Goal: Transaction & Acquisition: Purchase product/service

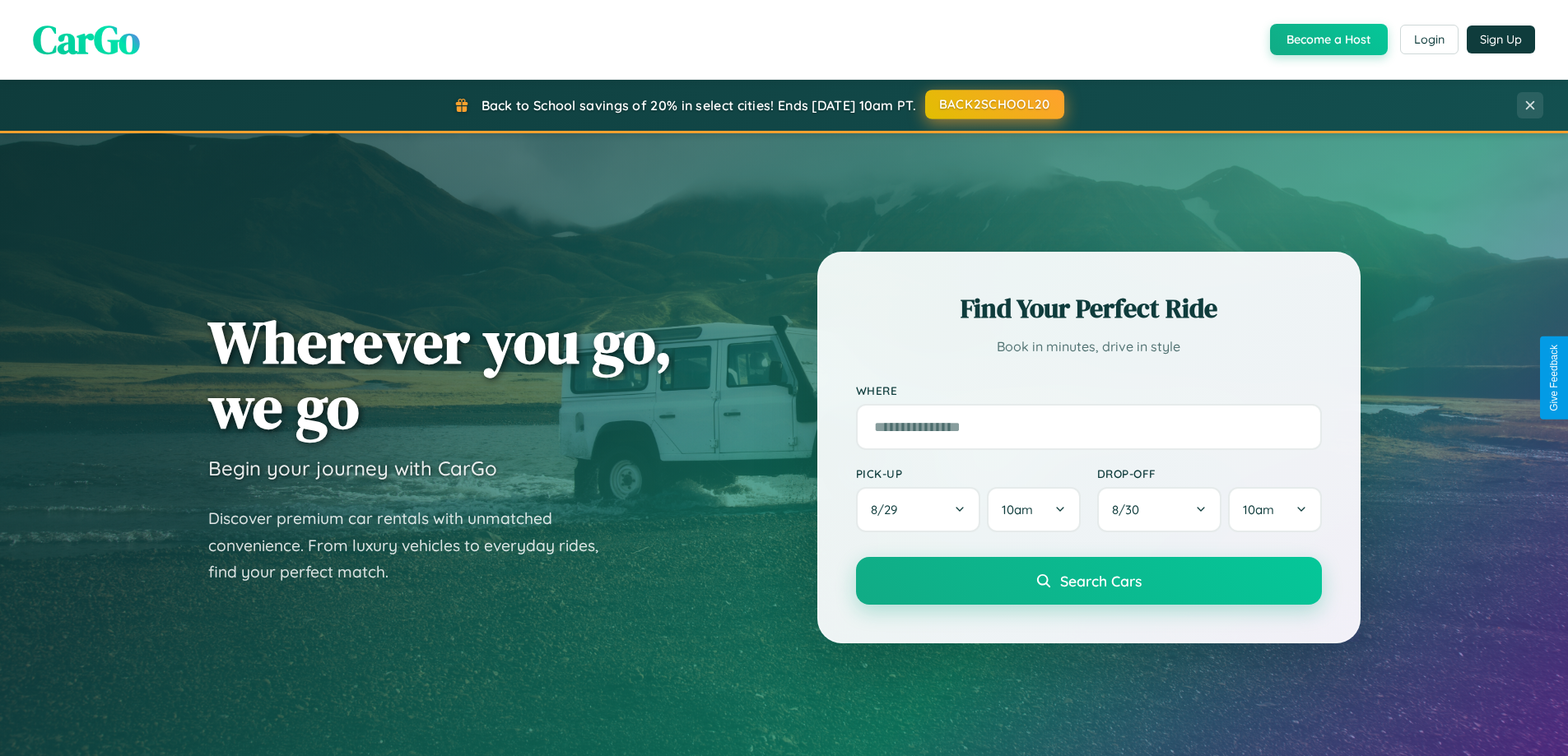
click at [994, 104] on button "BACK2SCHOOL20" at bounding box center [994, 105] width 139 height 30
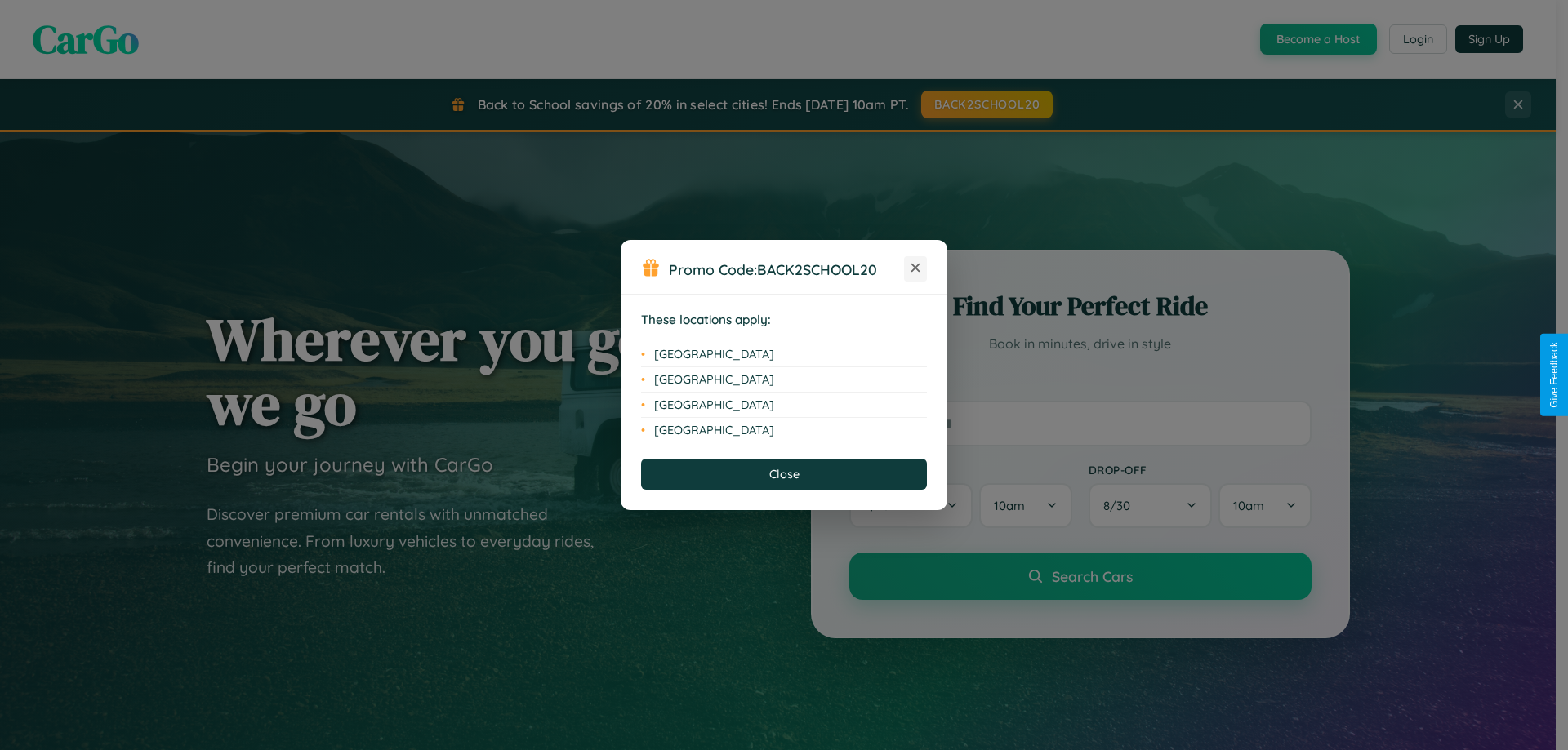
click at [916, 269] on icon at bounding box center [916, 268] width 9 height 9
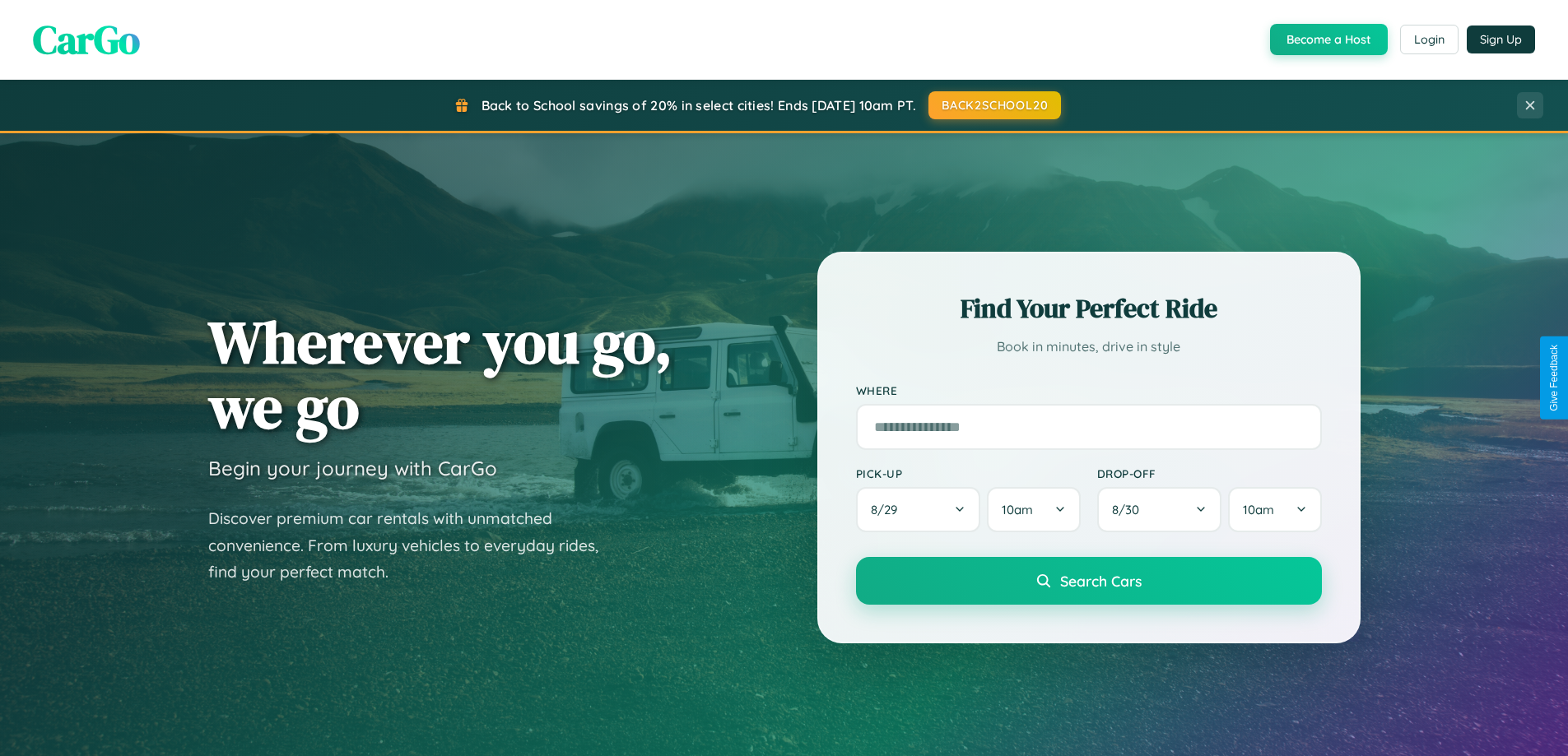
scroll to position [1132, 0]
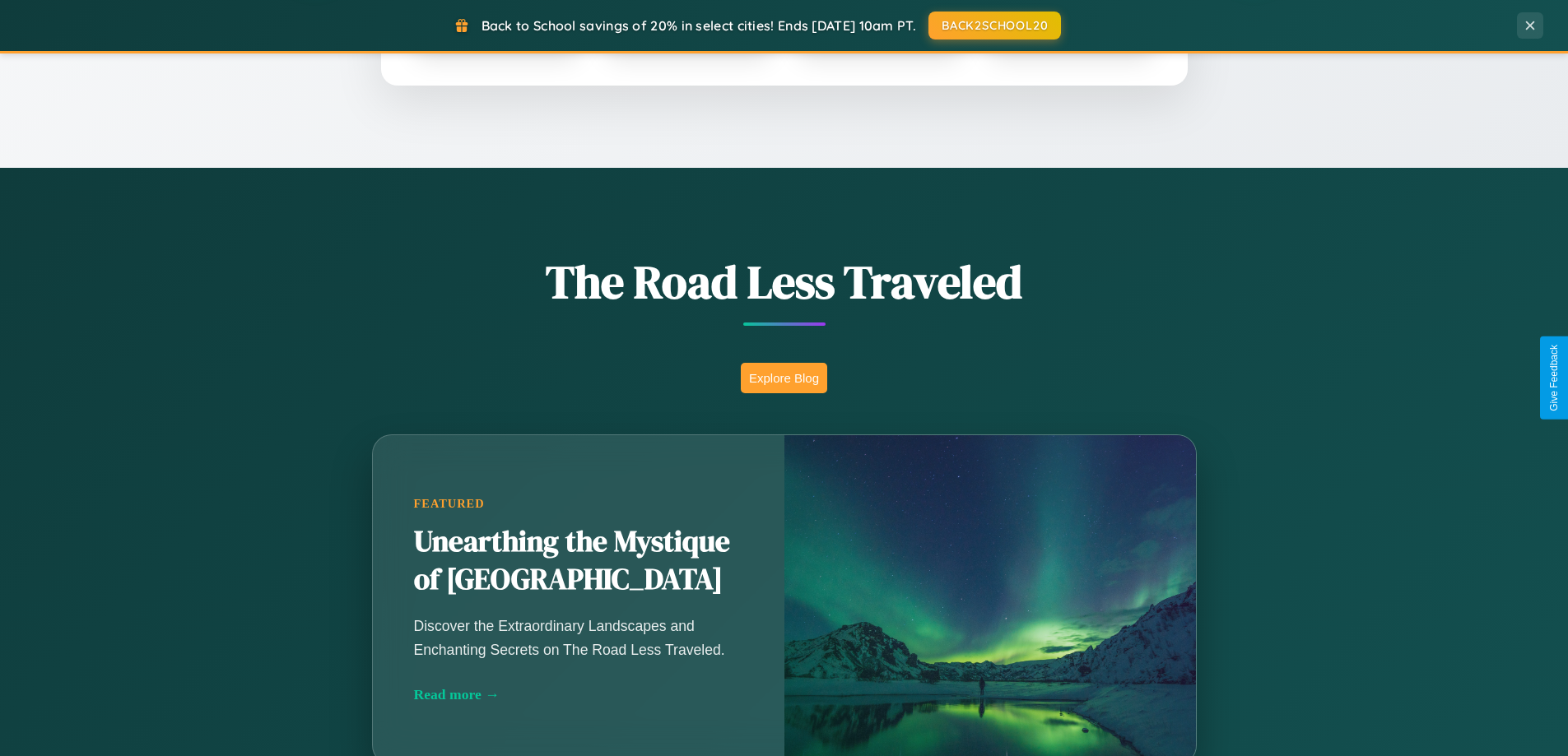
click at [784, 378] on button "Explore Blog" at bounding box center [784, 378] width 86 height 31
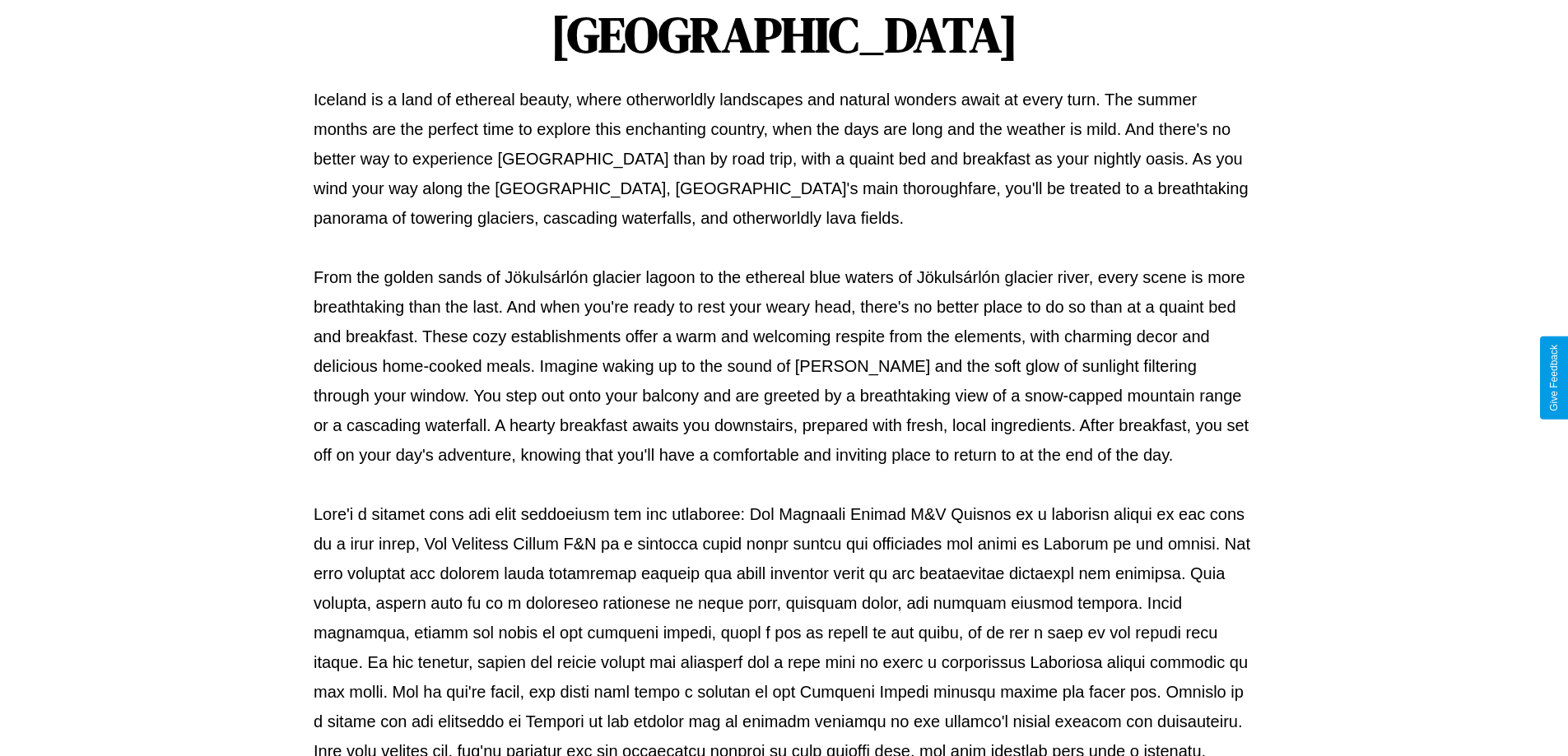
scroll to position [532, 0]
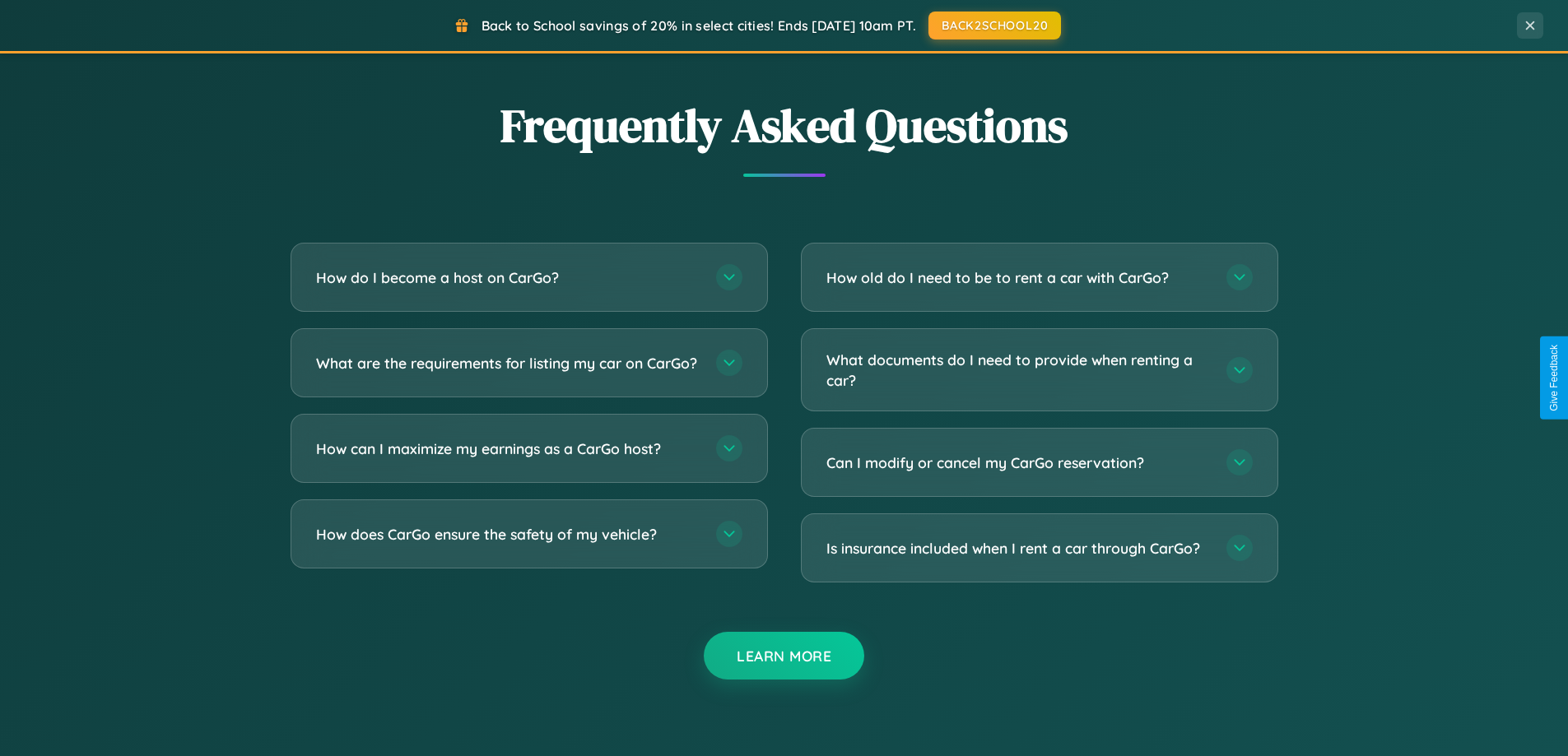
scroll to position [3166, 0]
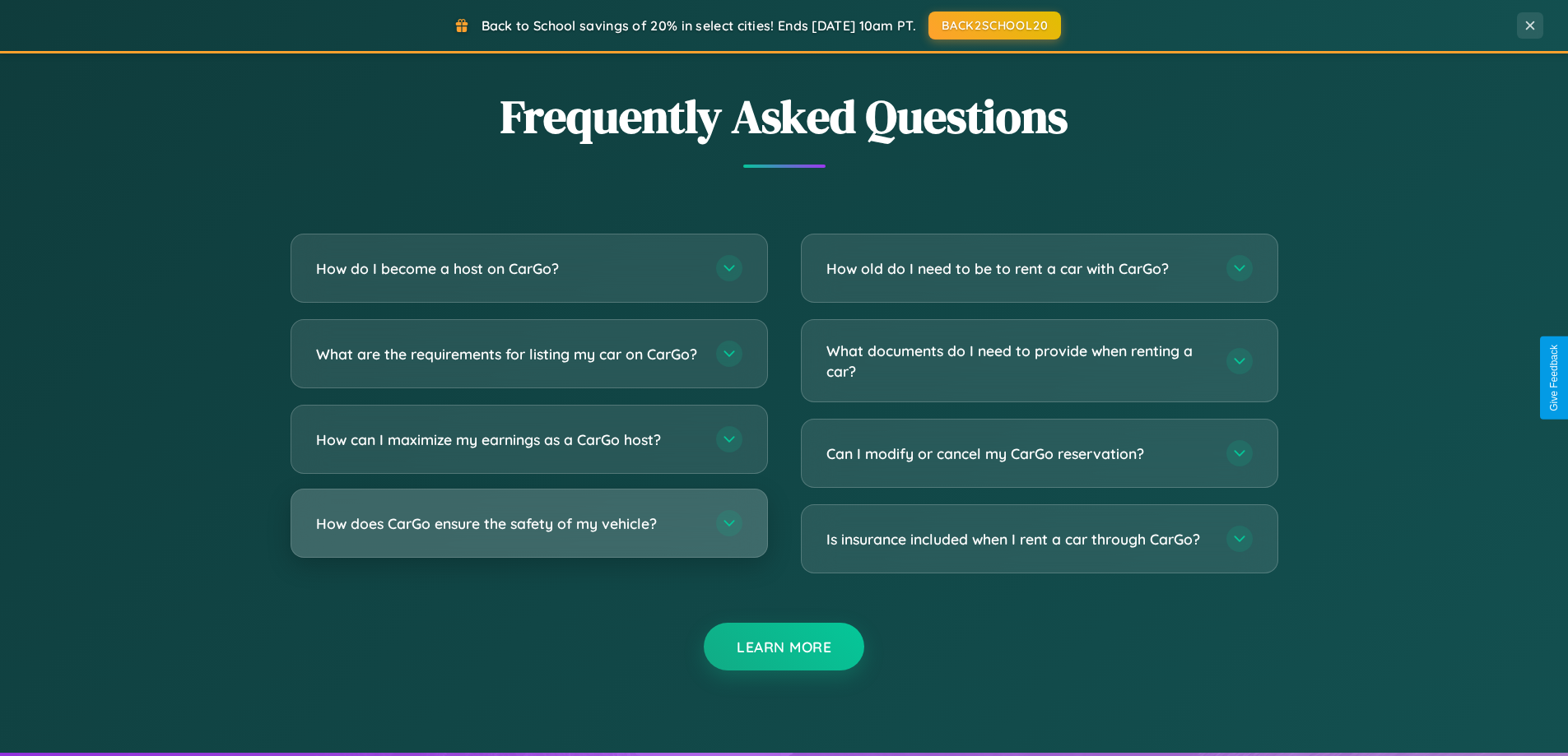
click at [529, 534] on h3 "How does CarGo ensure the safety of my vehicle?" at bounding box center [507, 523] width 384 height 20
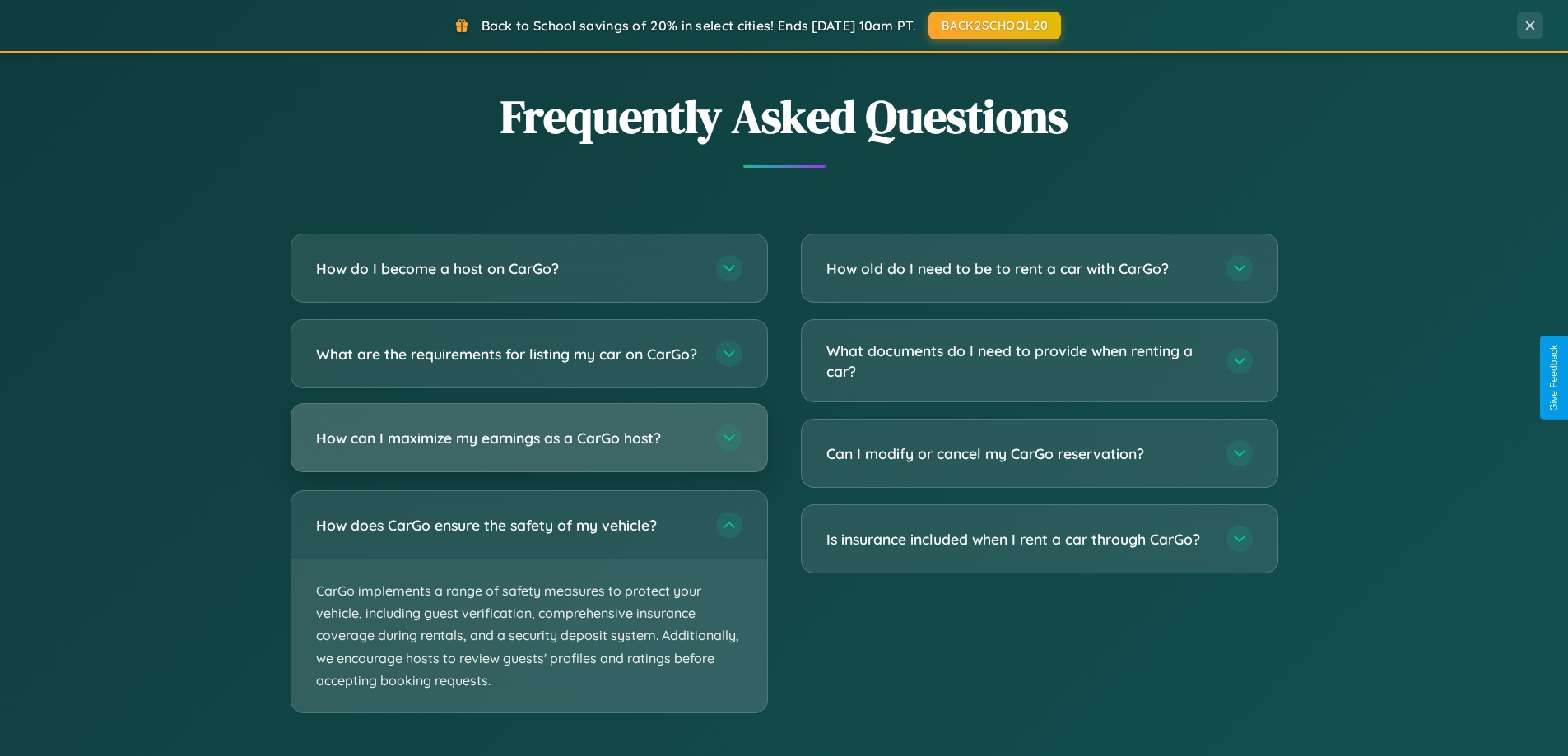
click at [529, 448] on h3 "How can I maximize my earnings as a CarGo host?" at bounding box center [507, 438] width 384 height 20
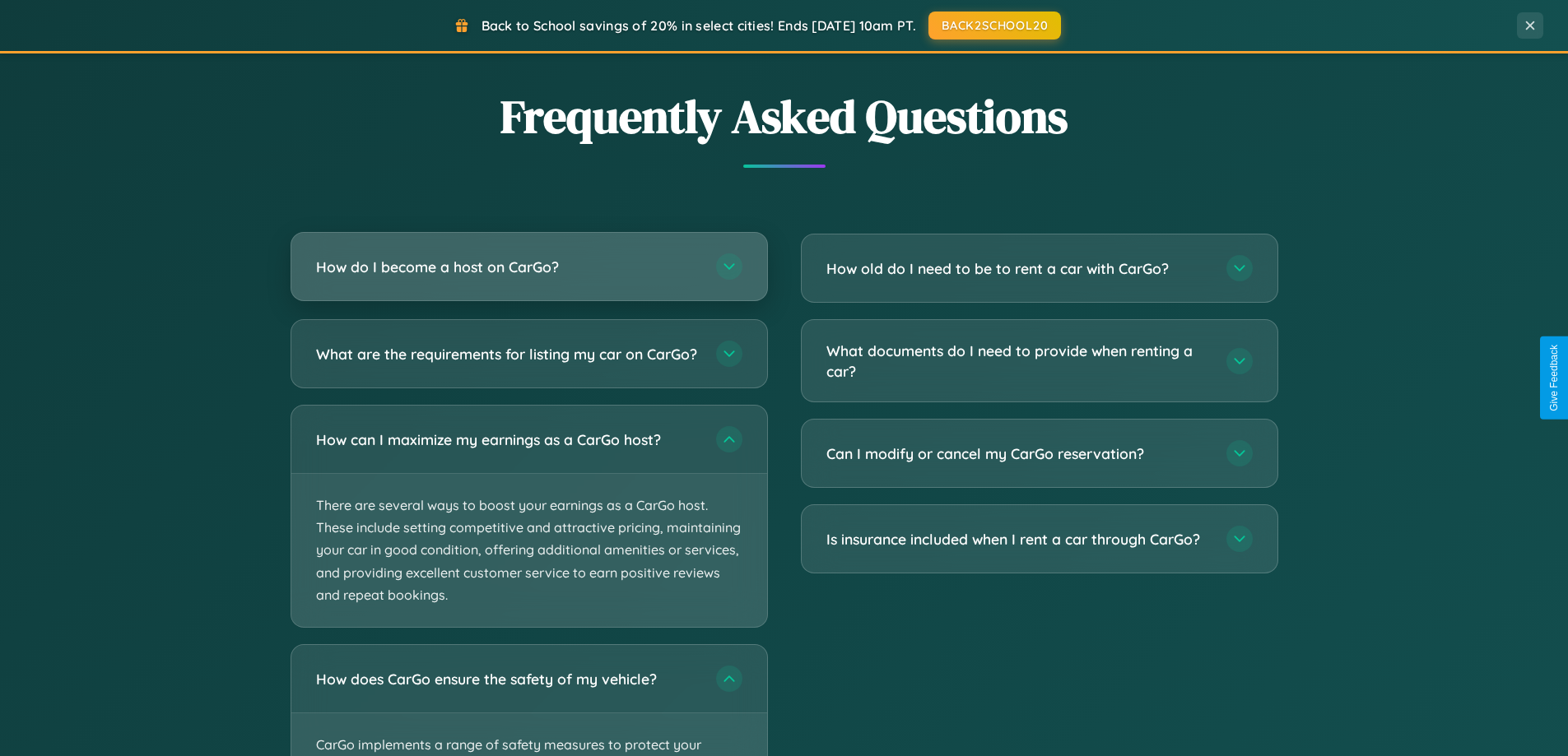
click at [529, 267] on h3 "How do I become a host on CarGo?" at bounding box center [507, 266] width 384 height 20
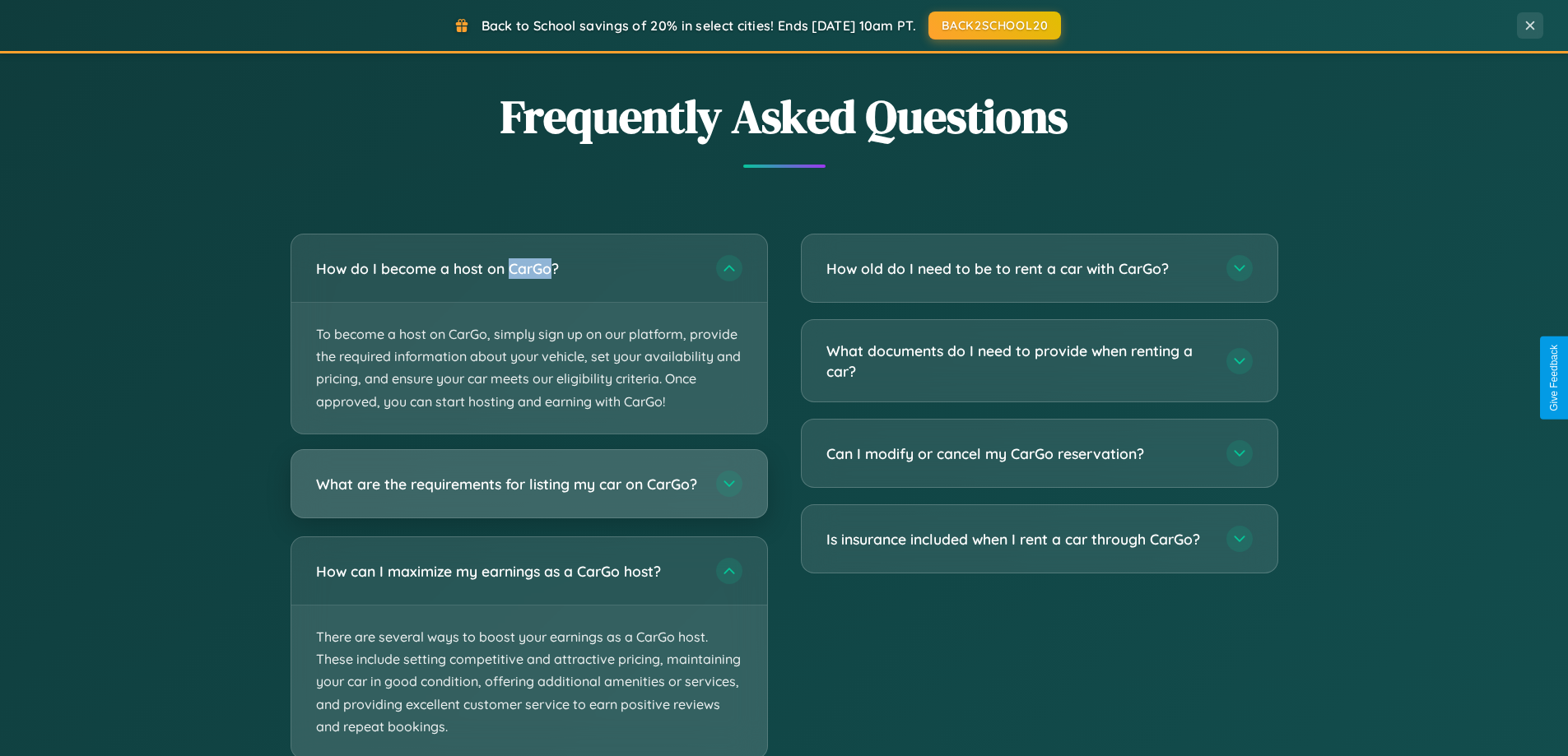
click at [529, 491] on h3 "What are the requirements for listing my car on CarGo?" at bounding box center [507, 483] width 384 height 20
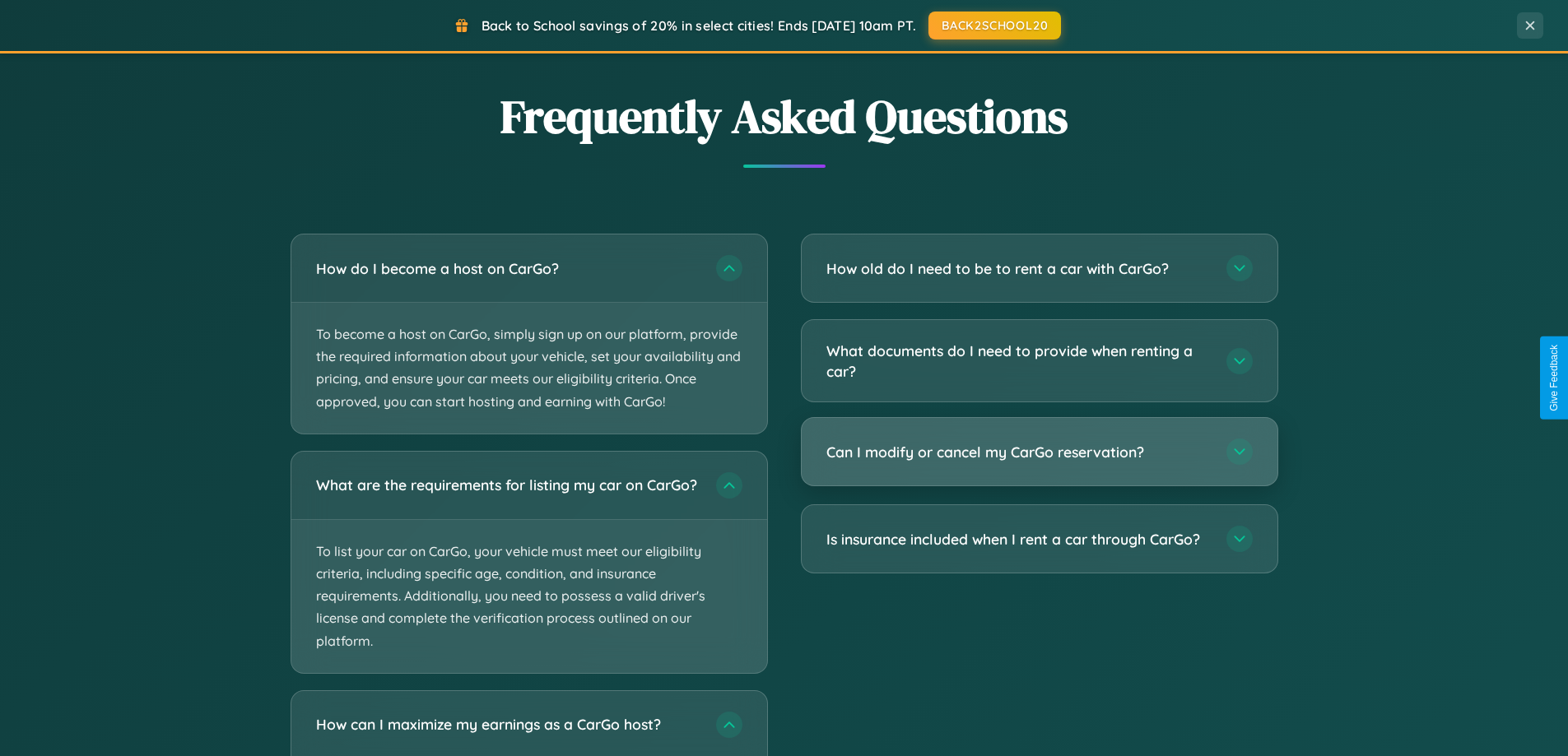
click at [1039, 453] on h3 "Can I modify or cancel my CarGo reservation?" at bounding box center [1017, 452] width 384 height 20
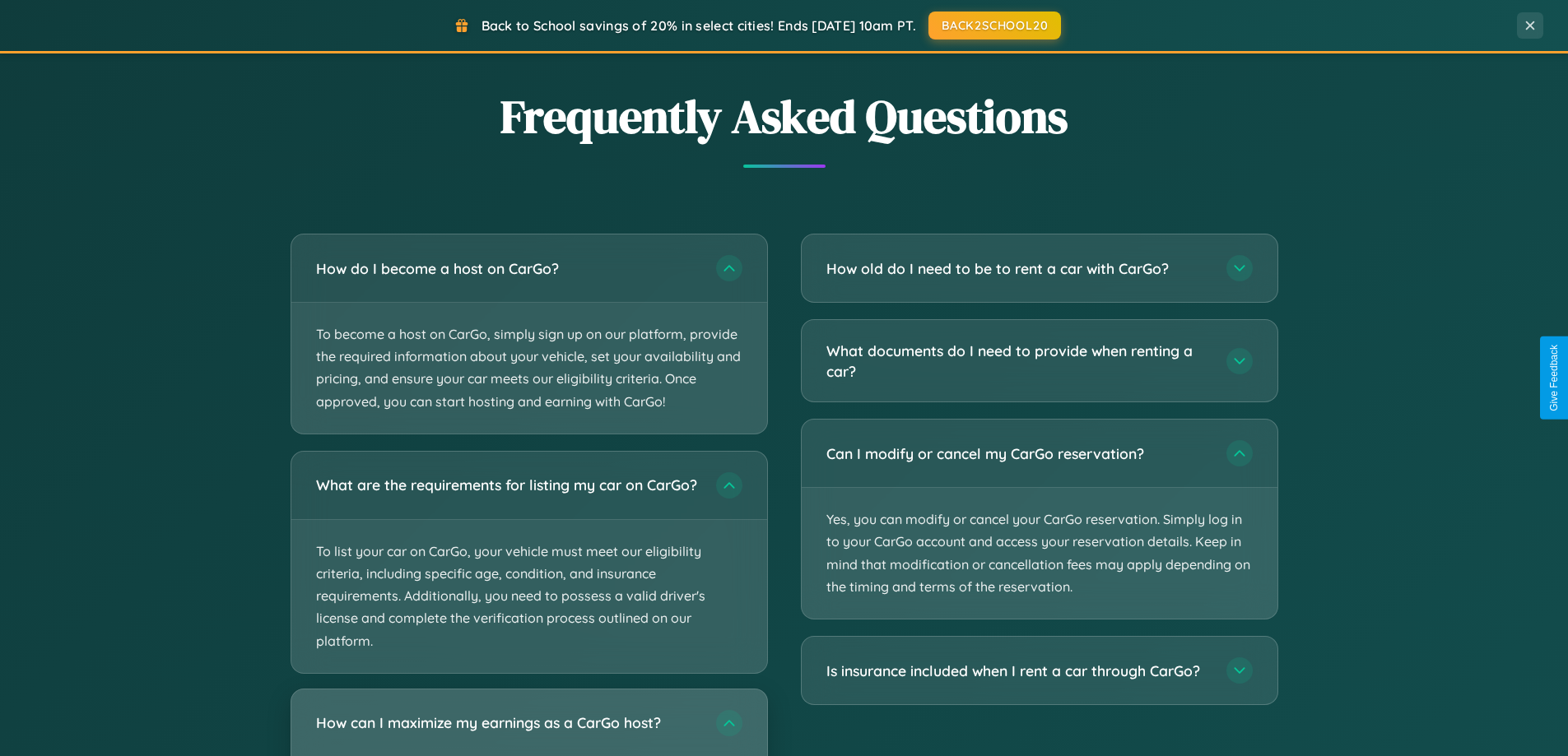
click at [529, 730] on h3 "How can I maximize my earnings as a CarGo host?" at bounding box center [507, 722] width 384 height 20
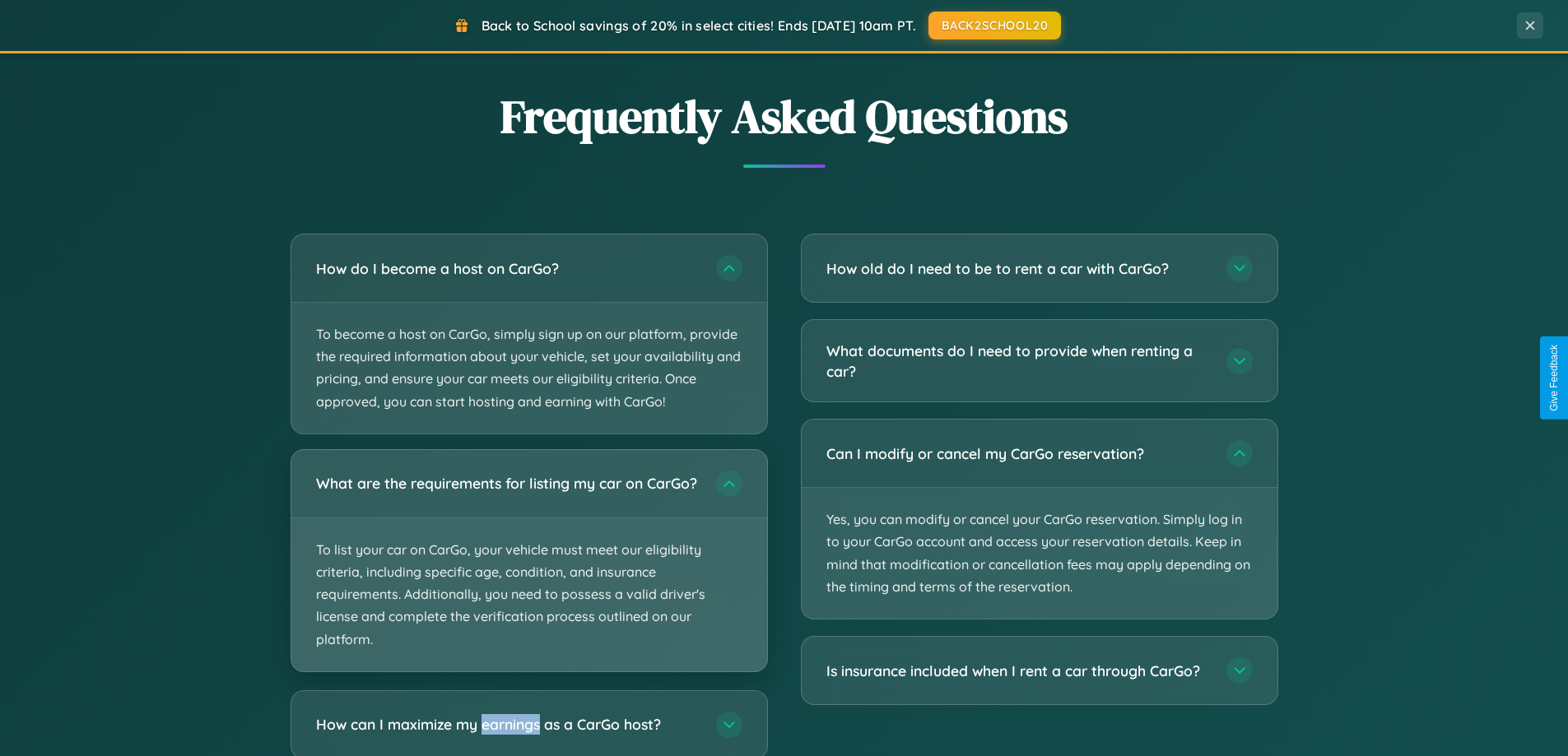
click at [529, 568] on p "To list your car on CarGo, your vehicle must meet our eligibility criteria, inc…" at bounding box center [529, 595] width 476 height 153
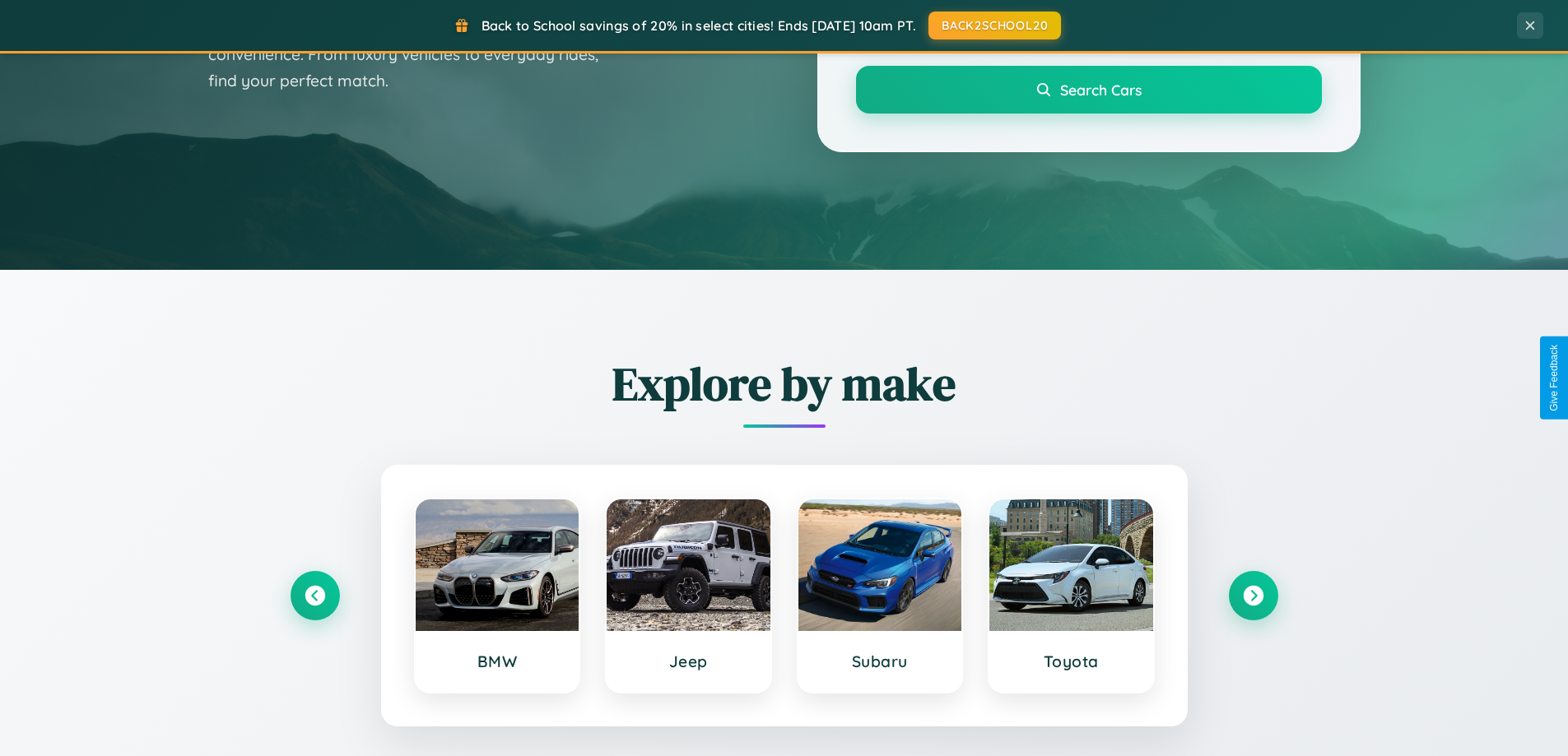
scroll to position [49, 0]
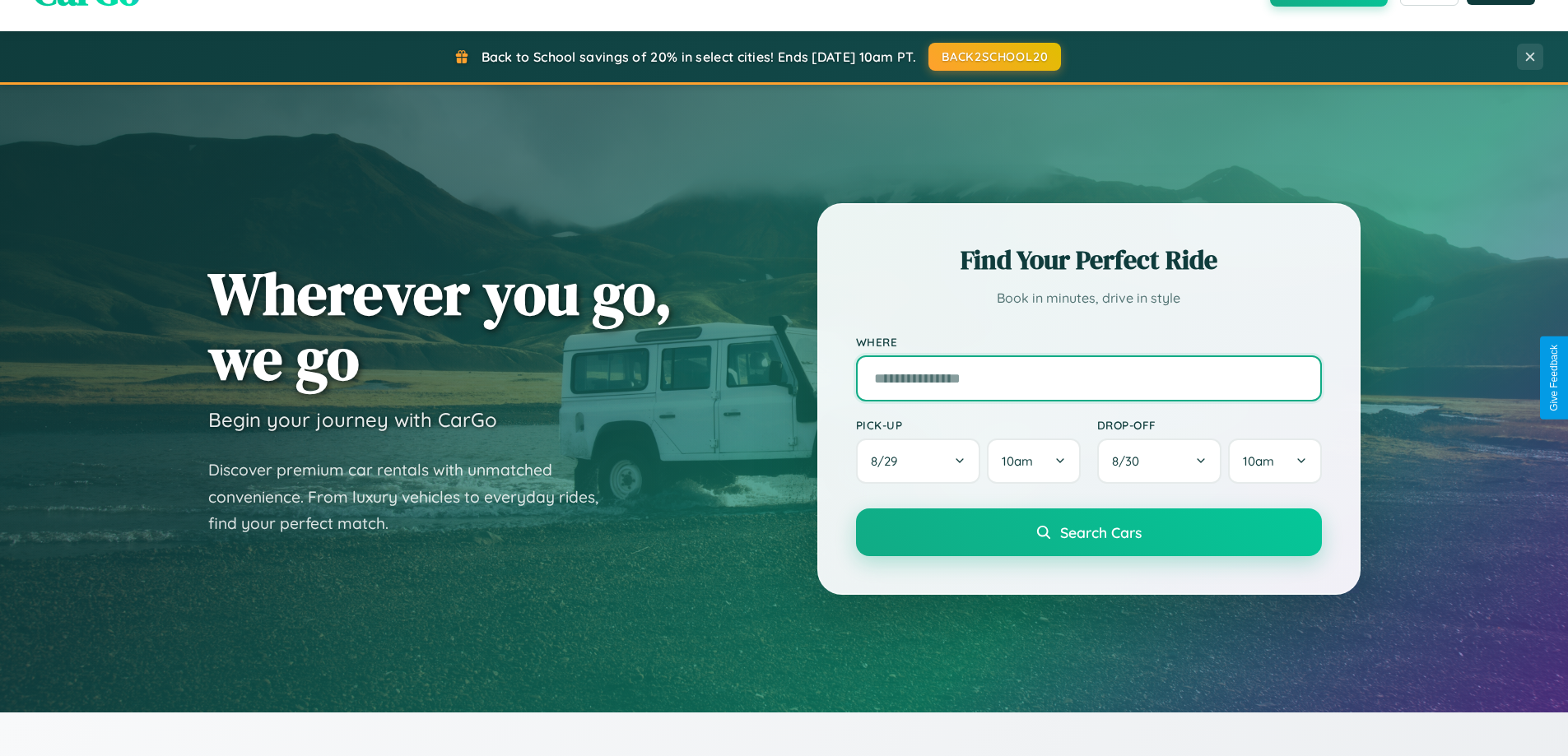
click at [1088, 378] on input "text" at bounding box center [1089, 378] width 466 height 46
type input "******"
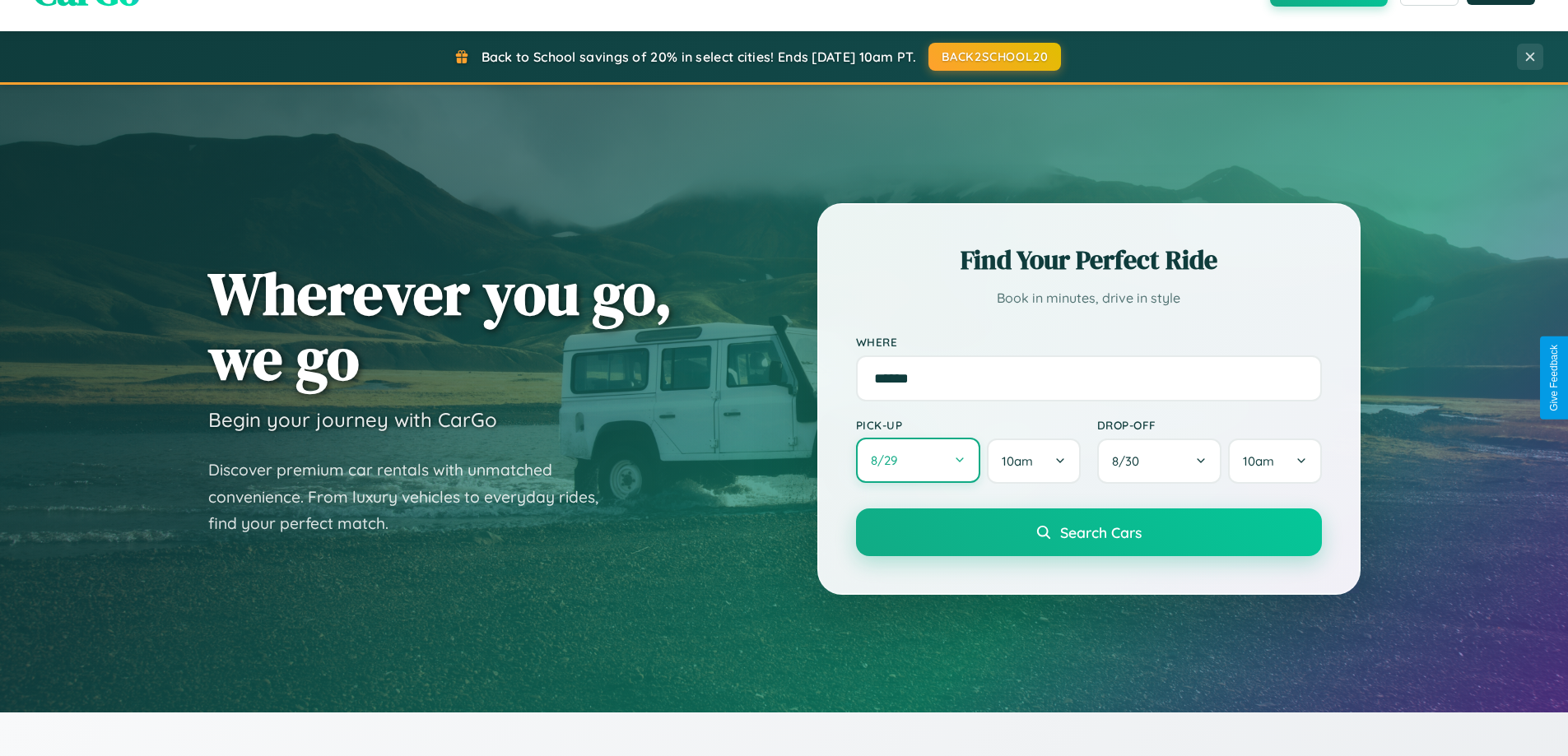
click at [918, 461] on button "8 / 29" at bounding box center [919, 460] width 125 height 45
select select "*"
select select "****"
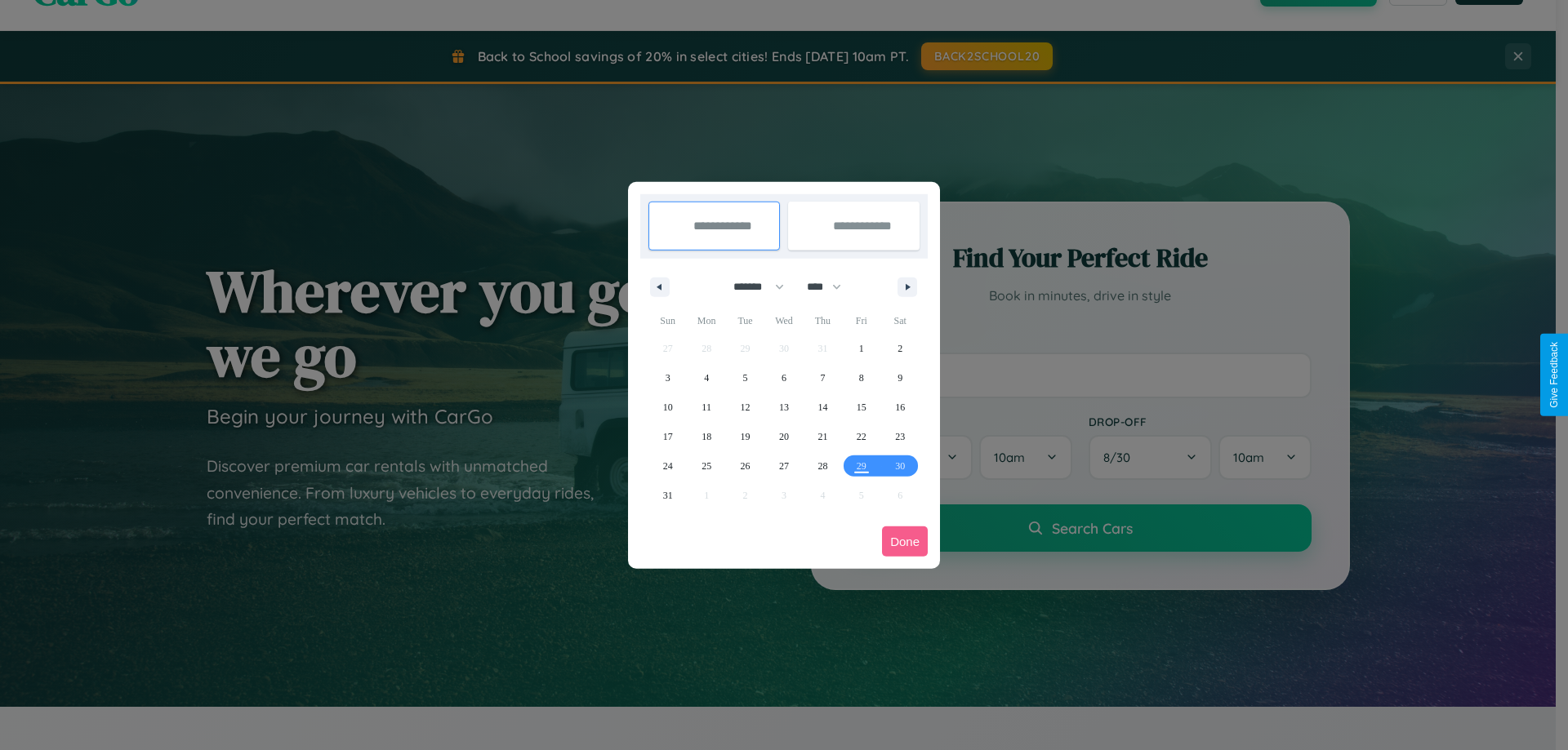
click at [751, 286] on select "******* ******** ***** ***** *** **** **** ****** ********* ******* ******** **…" at bounding box center [756, 286] width 69 height 27
select select "*"
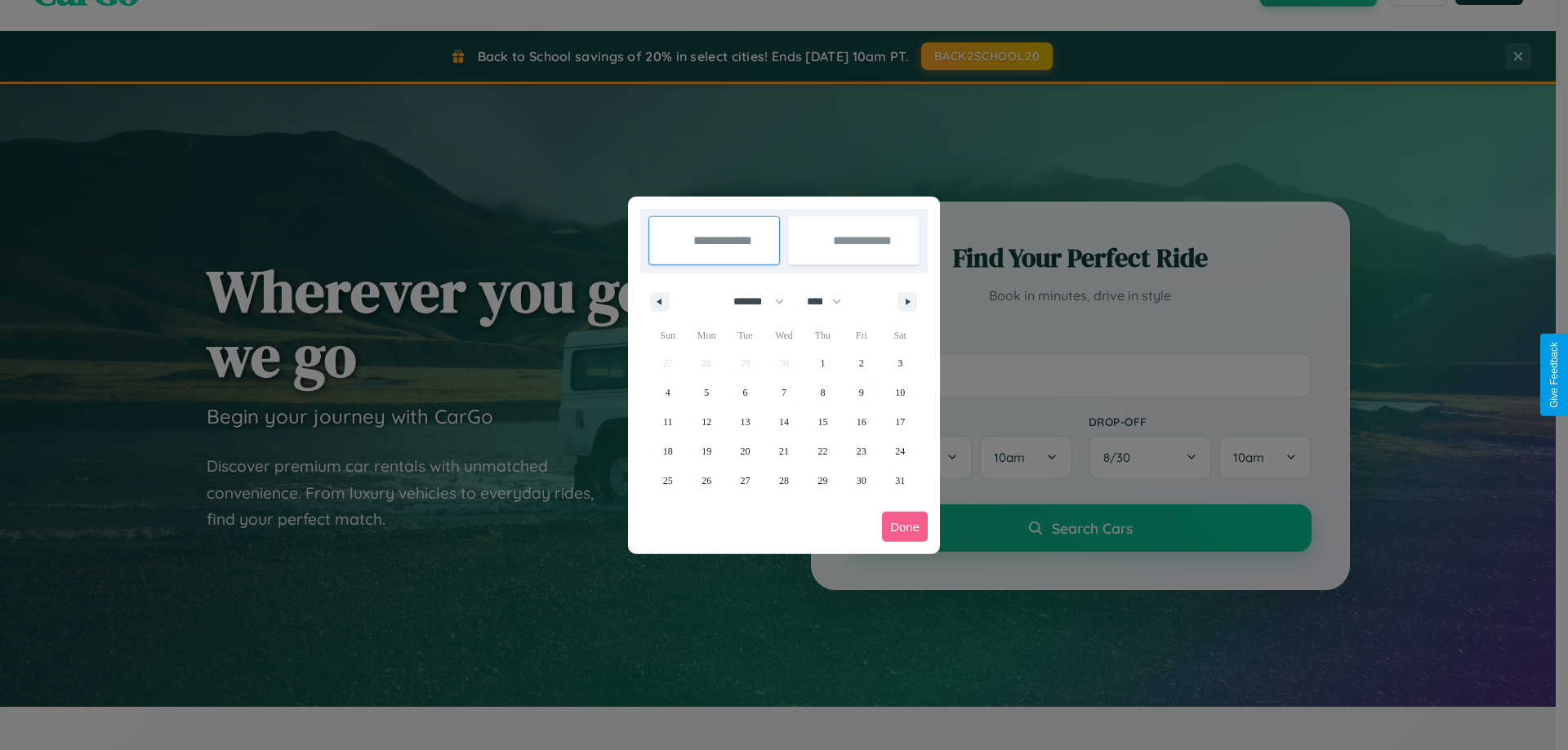
click at [831, 301] on select "**** **** **** **** **** **** **** **** **** **** **** **** **** **** **** ****…" at bounding box center [823, 301] width 49 height 27
select select "****"
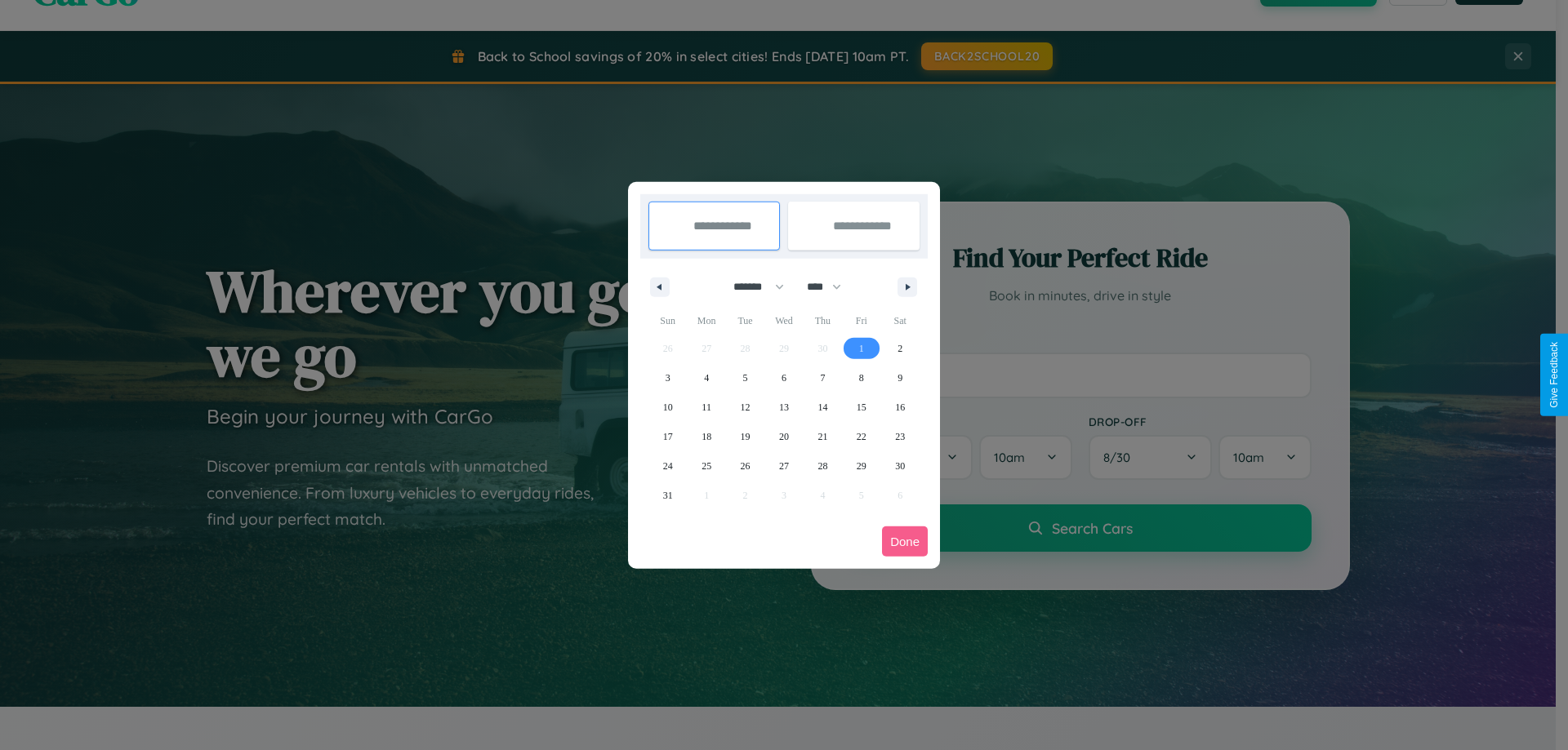
click at [861, 347] on span "1" at bounding box center [861, 348] width 5 height 30
type input "**********"
click at [667, 377] on span "3" at bounding box center [668, 378] width 5 height 30
type input "**********"
click at [904, 541] on button "Done" at bounding box center [904, 542] width 46 height 31
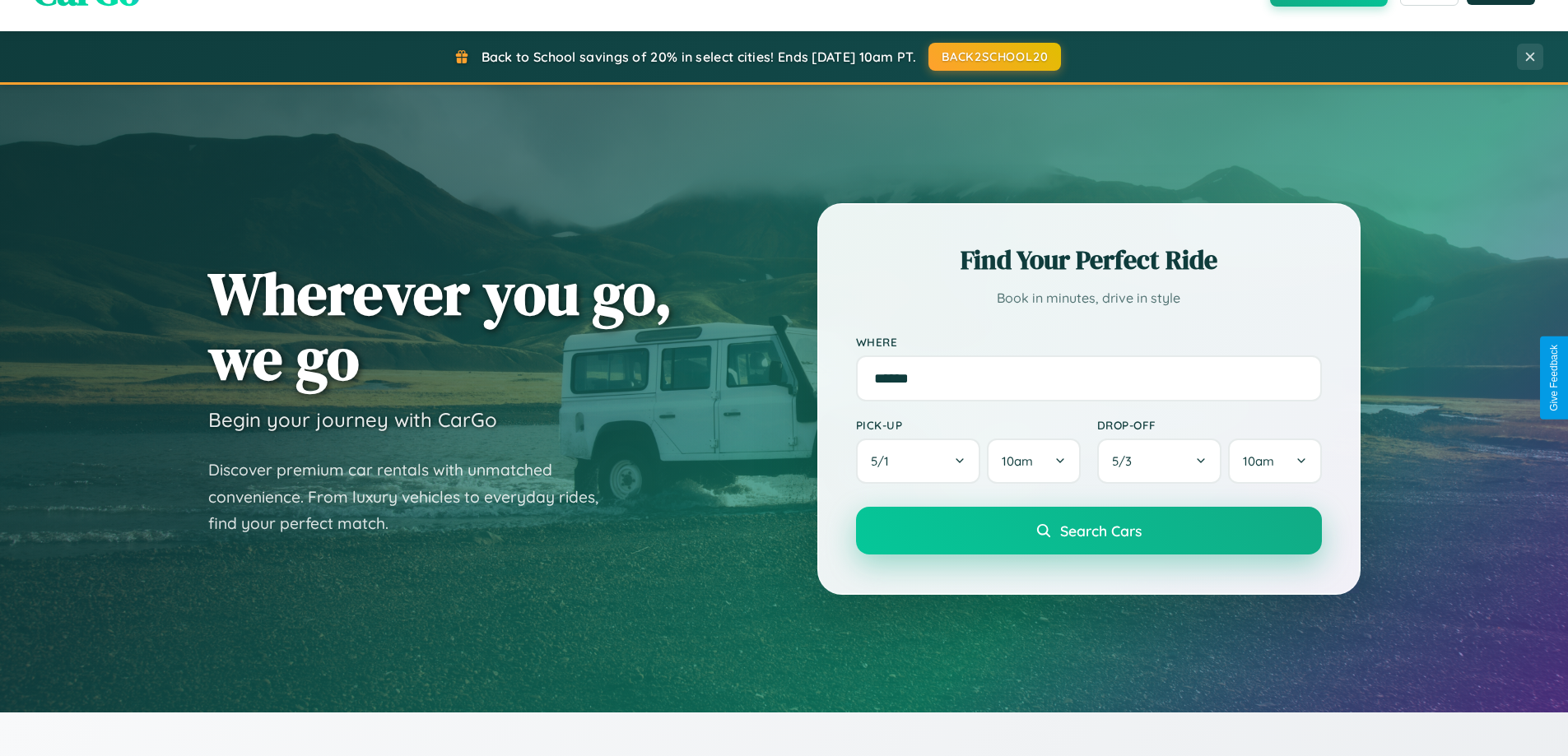
click at [1088, 531] on span "Search Cars" at bounding box center [1100, 530] width 81 height 19
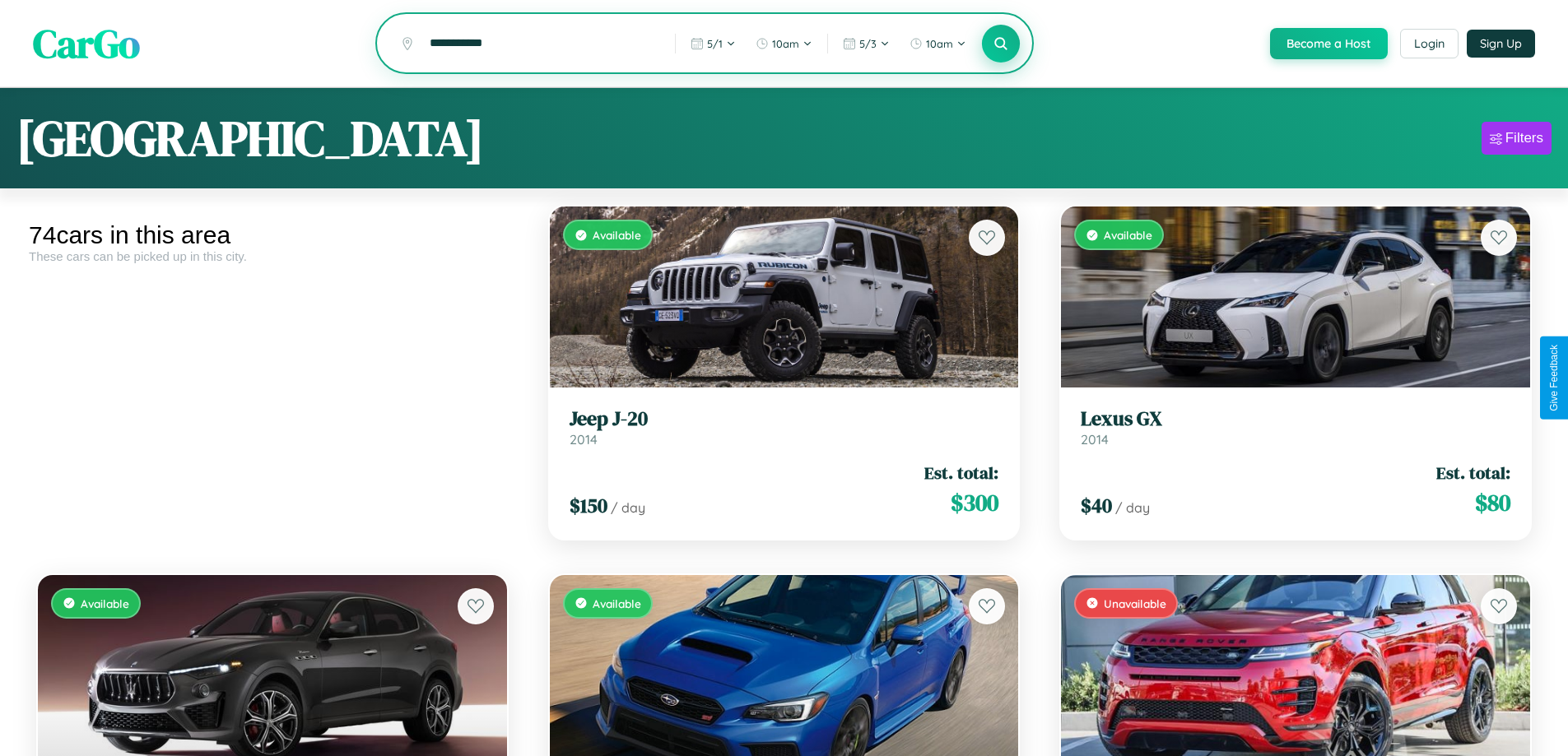
click at [1000, 43] on icon at bounding box center [1002, 43] width 16 height 16
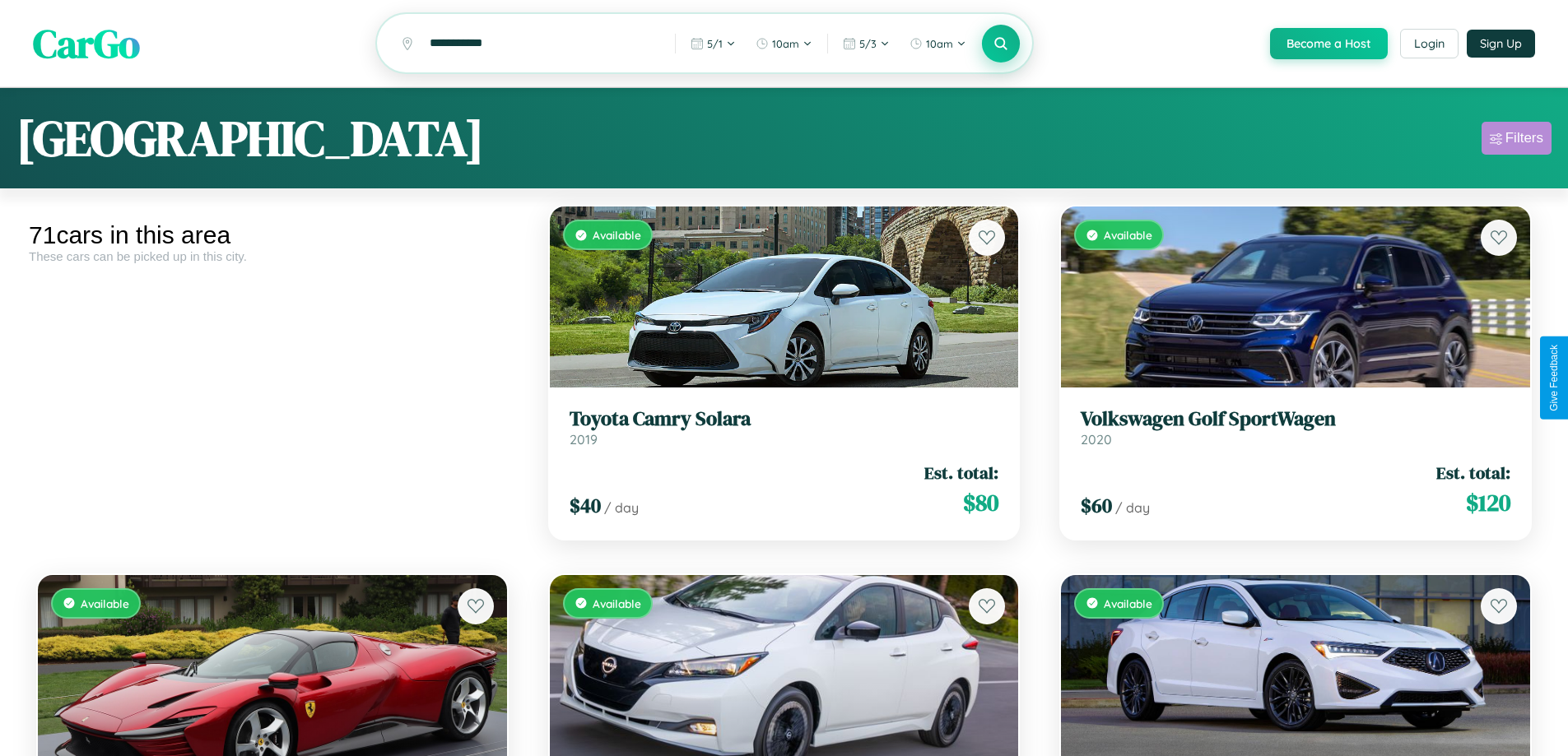
click at [1516, 140] on div "Filters" at bounding box center [1524, 138] width 38 height 17
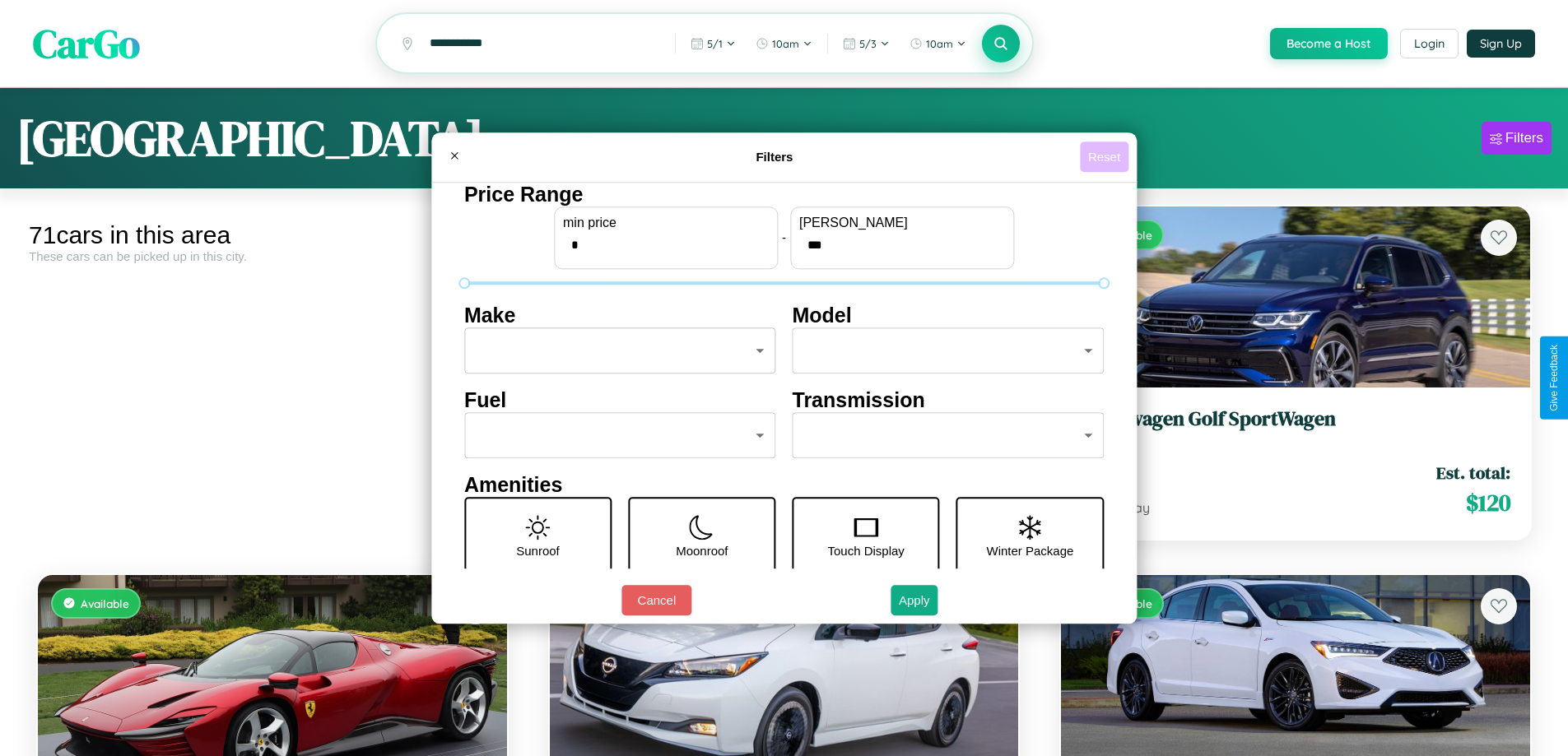
click at [1107, 156] on button "Reset" at bounding box center [1104, 156] width 49 height 31
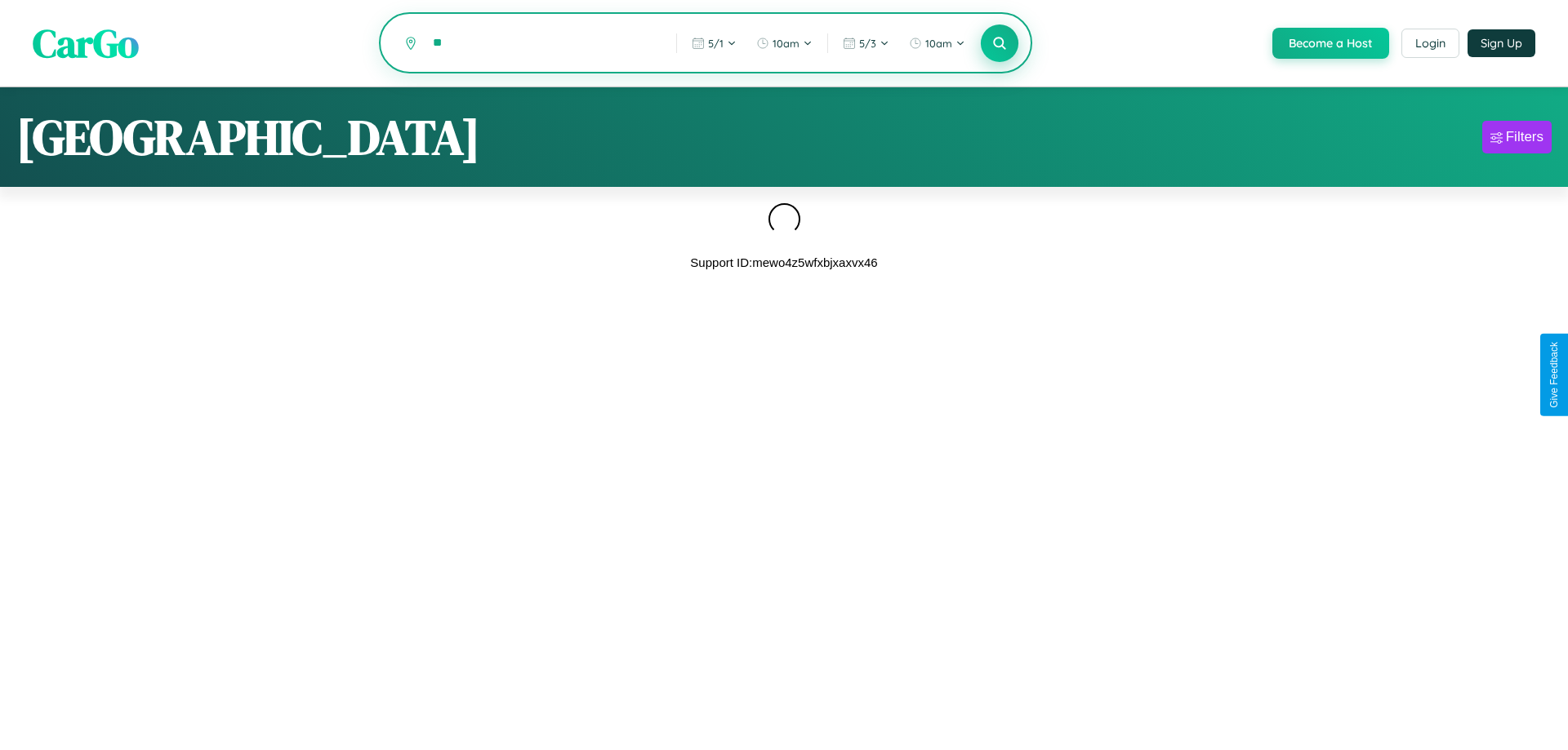
type input "*"
type input "********"
click at [998, 44] on icon at bounding box center [999, 43] width 16 height 16
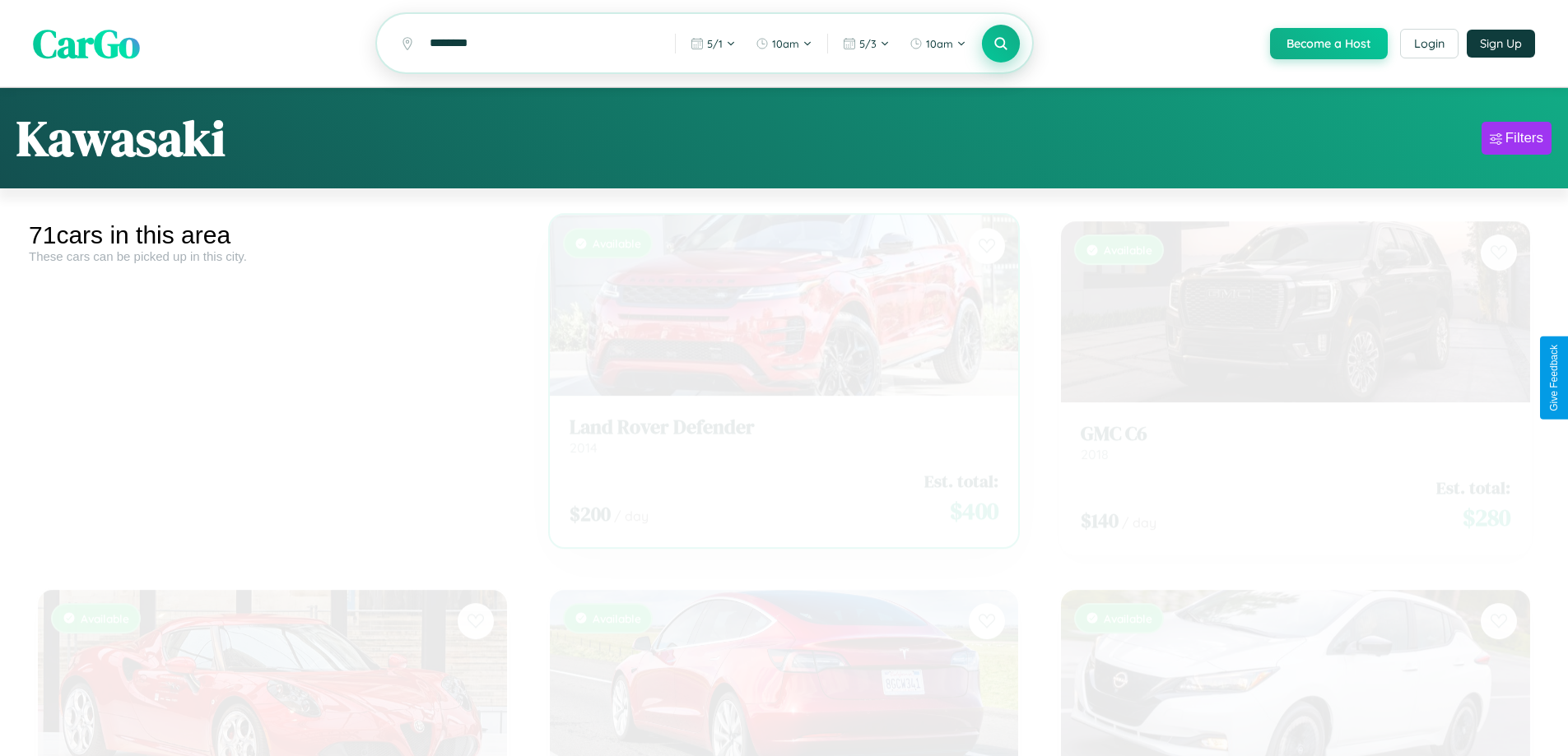
click at [776, 423] on h3 "Land Rover Defender" at bounding box center [784, 412] width 430 height 24
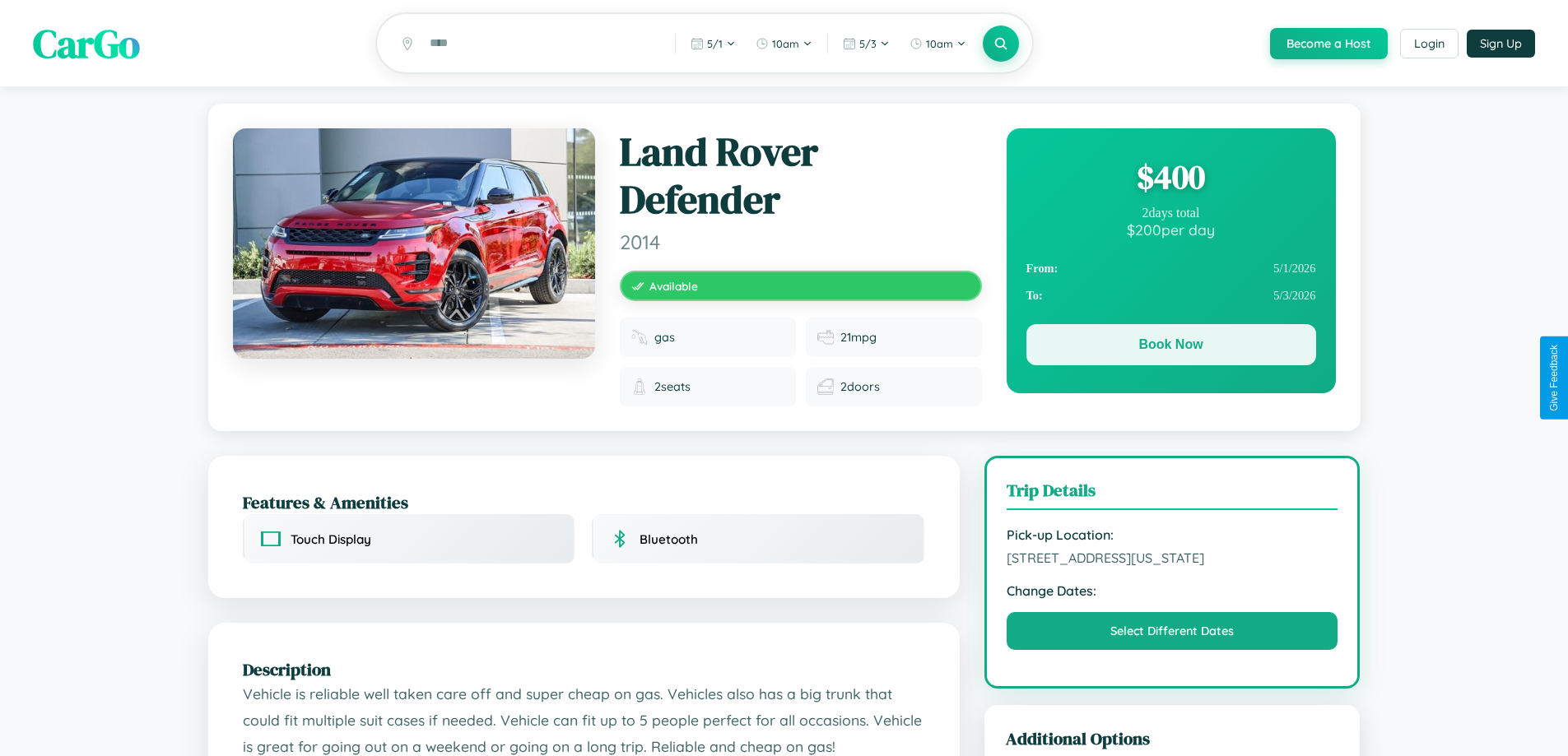
click at [1170, 348] on button "Book Now" at bounding box center [1171, 344] width 289 height 41
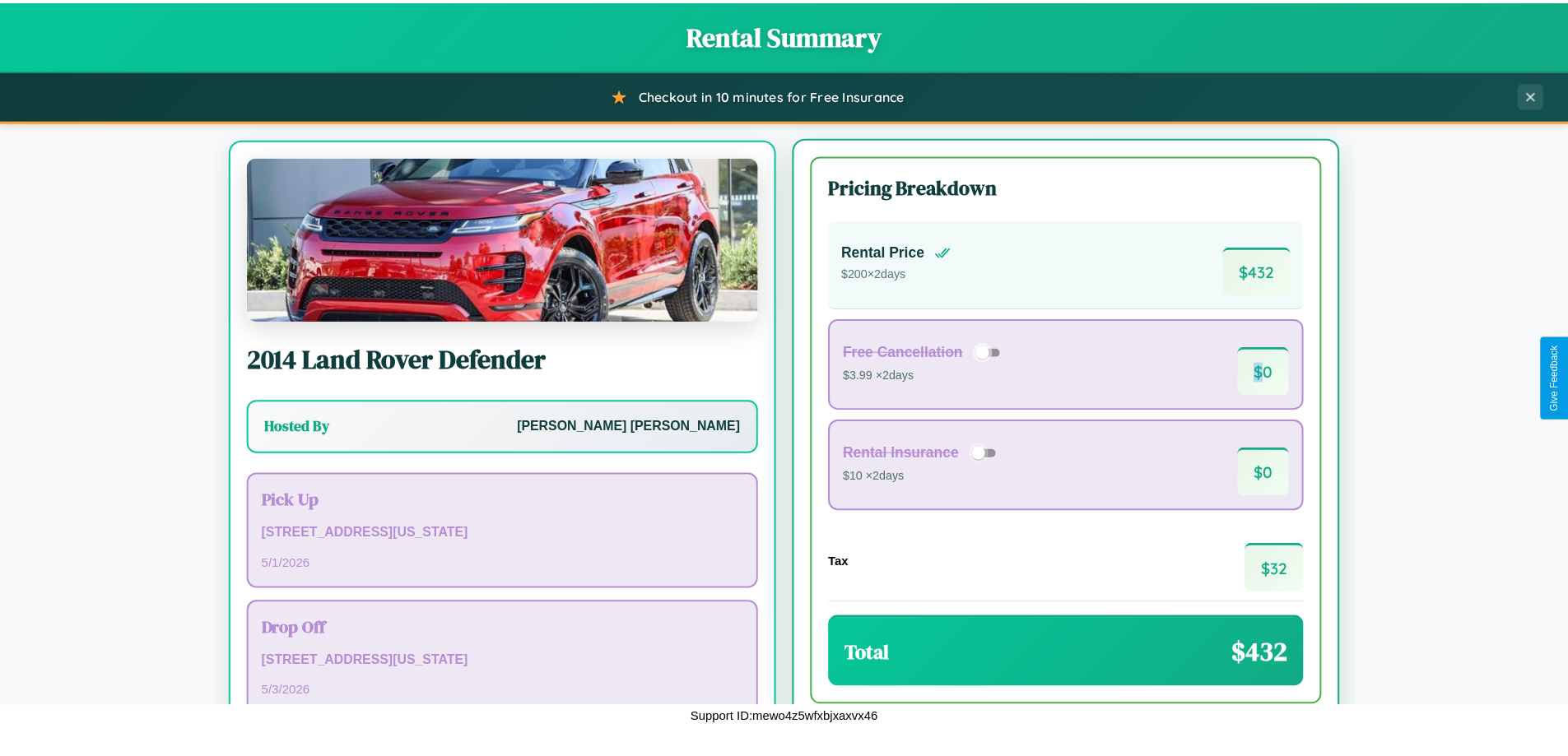
scroll to position [77, 0]
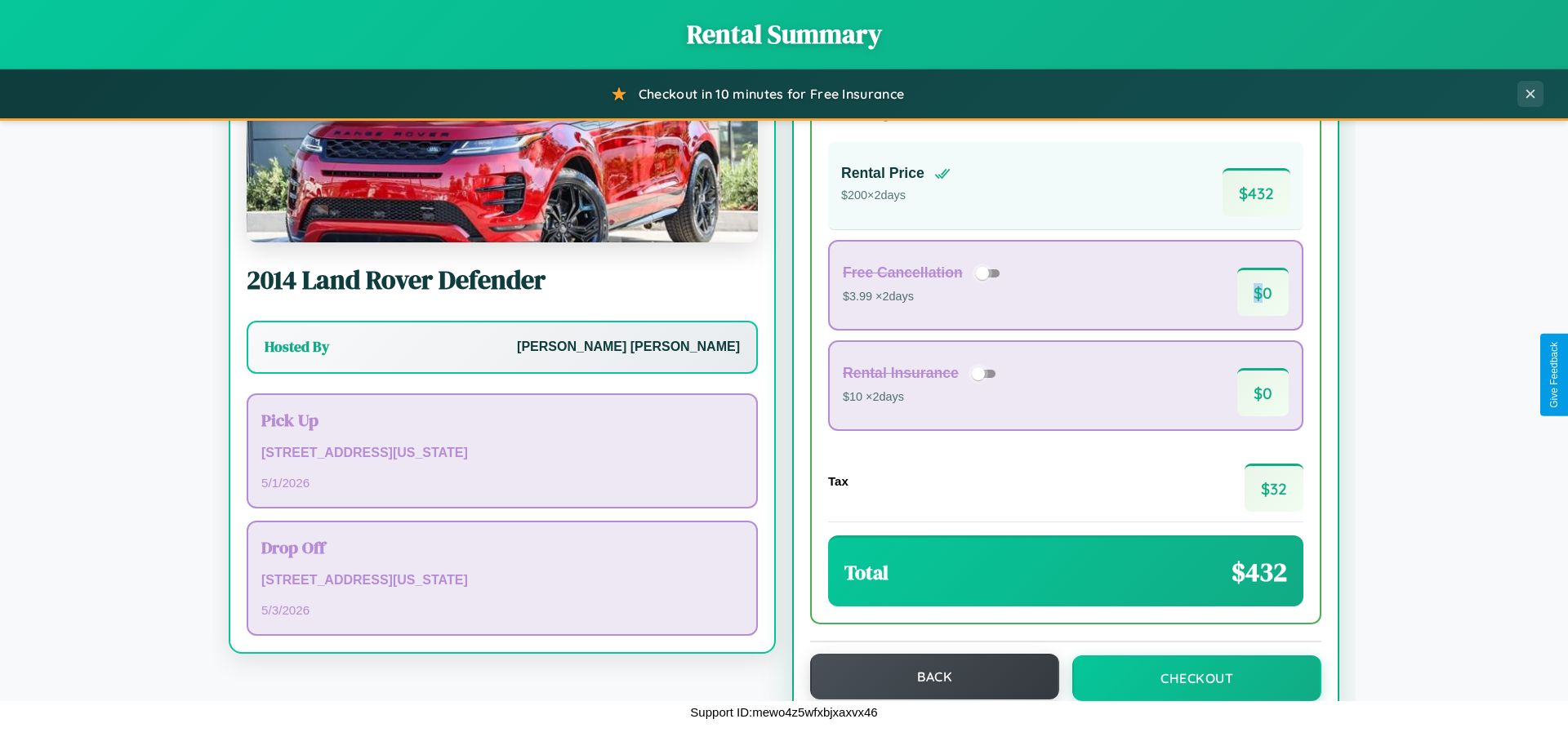
click at [927, 677] on button "Back" at bounding box center [934, 676] width 249 height 46
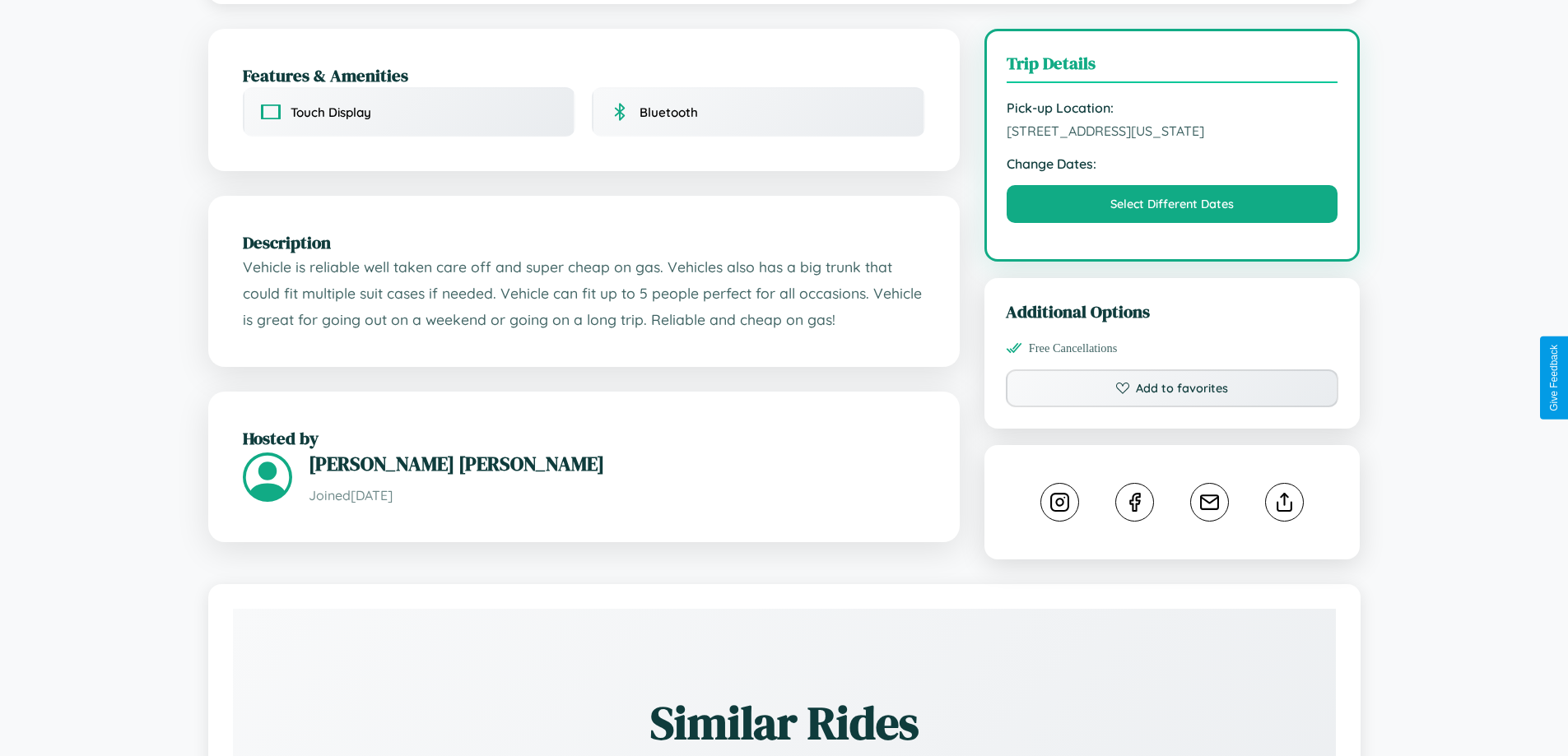
scroll to position [946, 0]
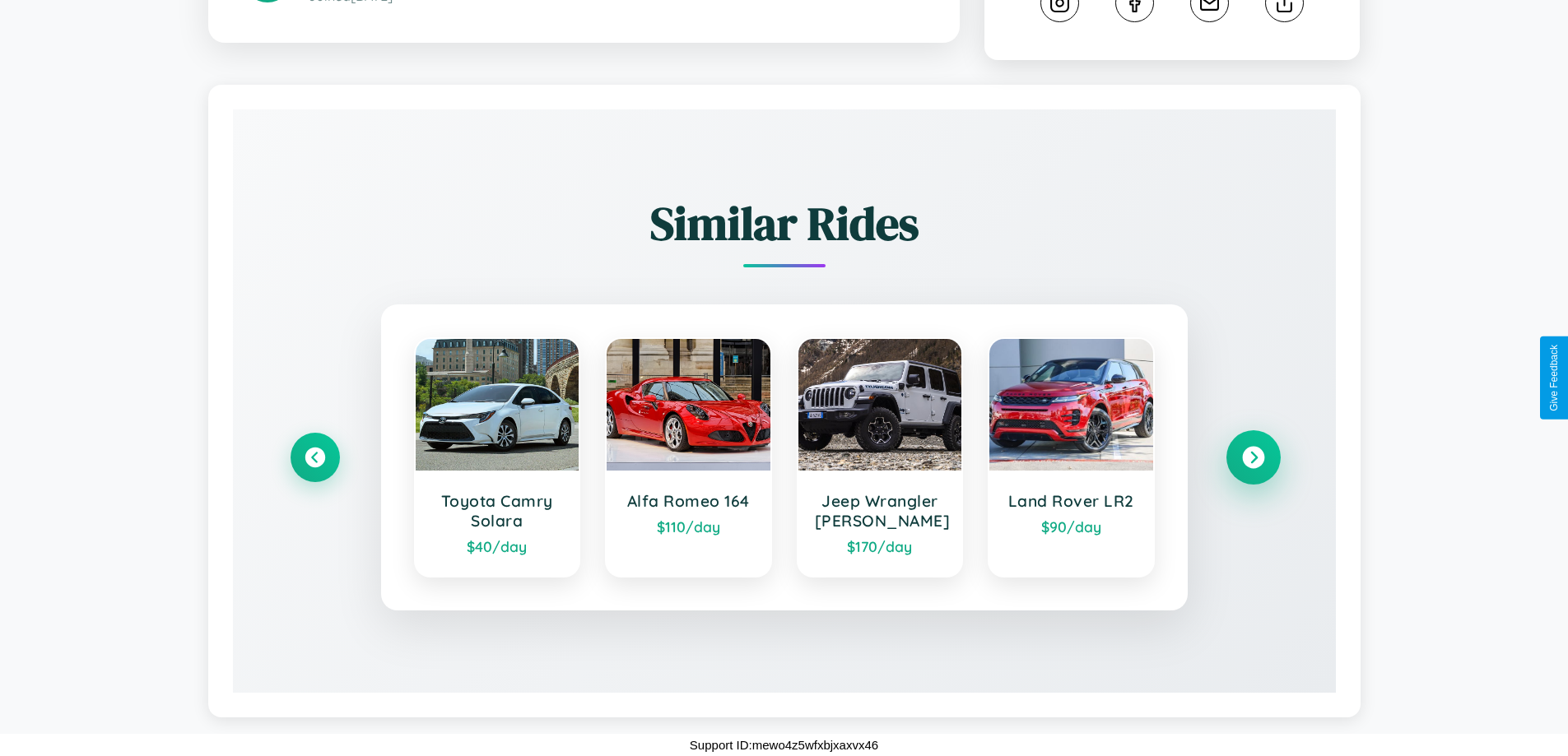
click at [1253, 458] on icon at bounding box center [1252, 457] width 22 height 22
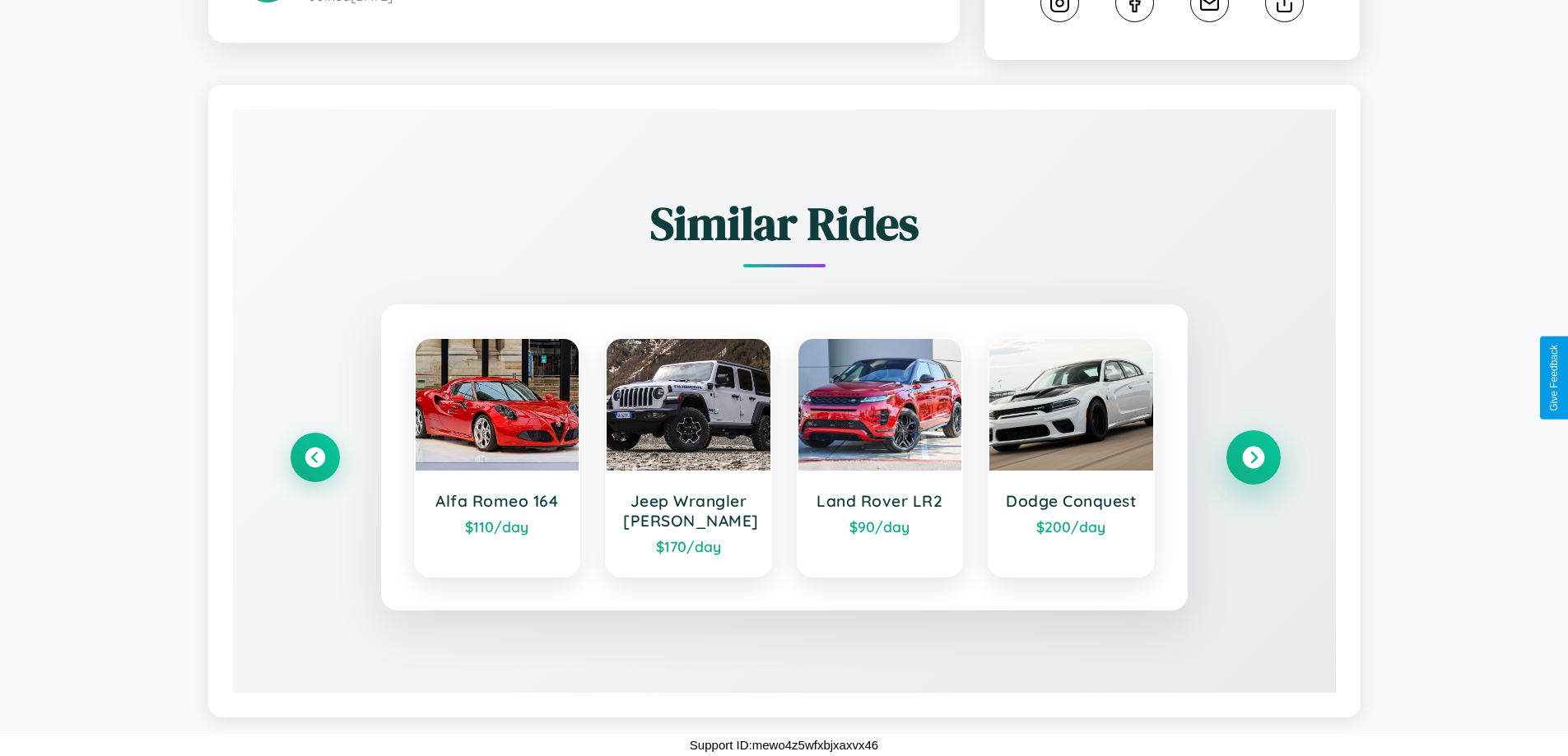
click at [1253, 458] on icon at bounding box center [1252, 457] width 22 height 22
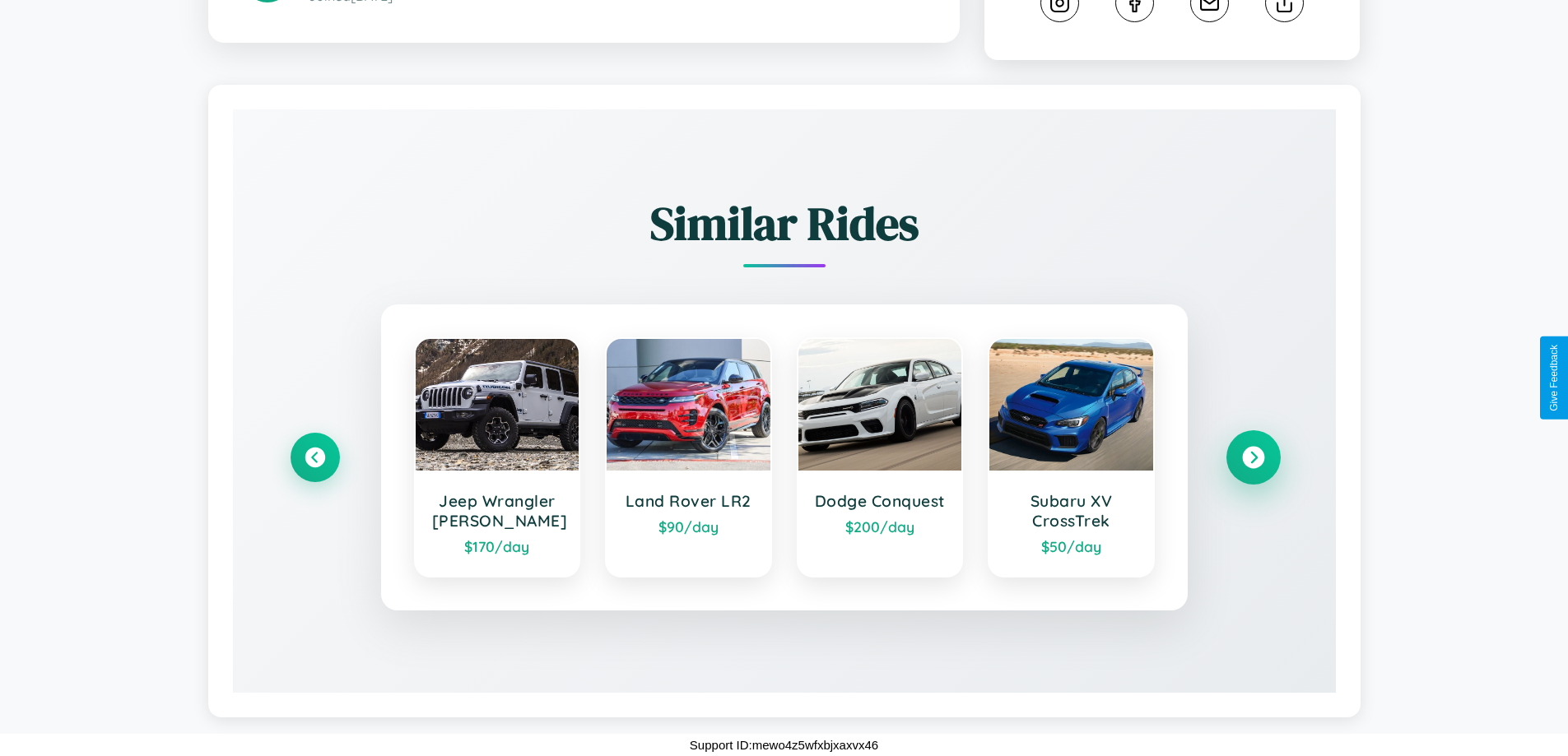
click at [1253, 458] on icon at bounding box center [1252, 457] width 22 height 22
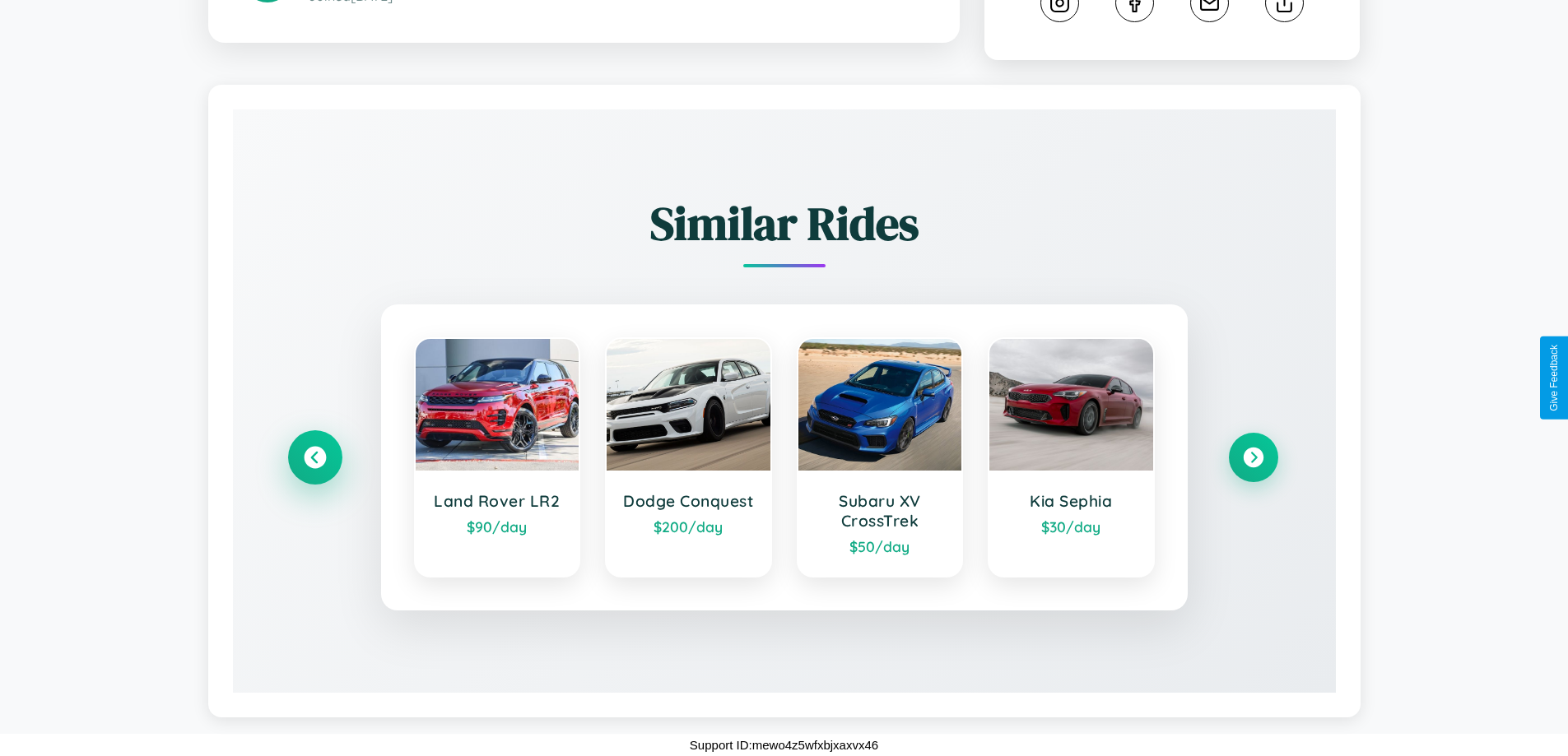
click at [314, 458] on icon at bounding box center [314, 457] width 22 height 22
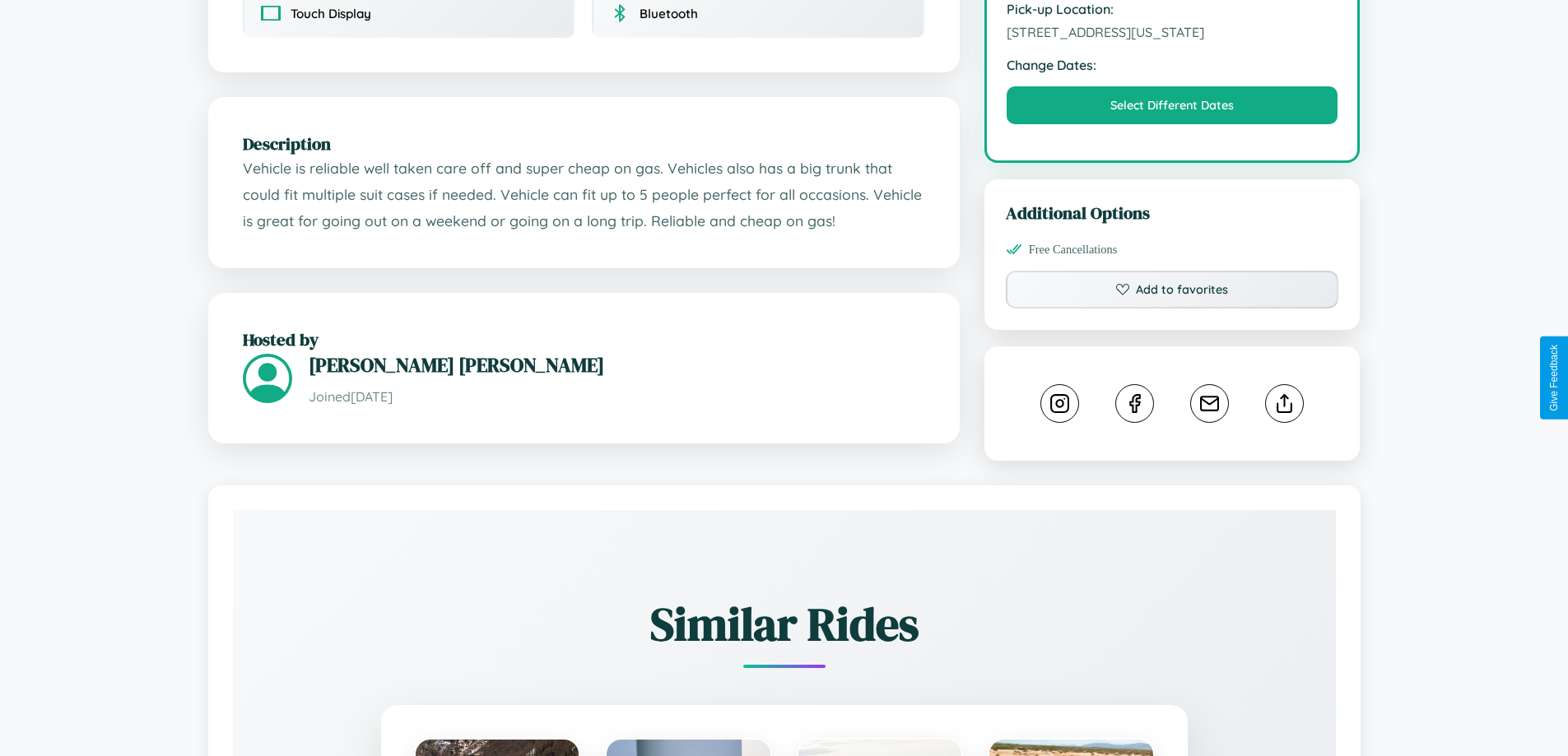
scroll to position [457, 0]
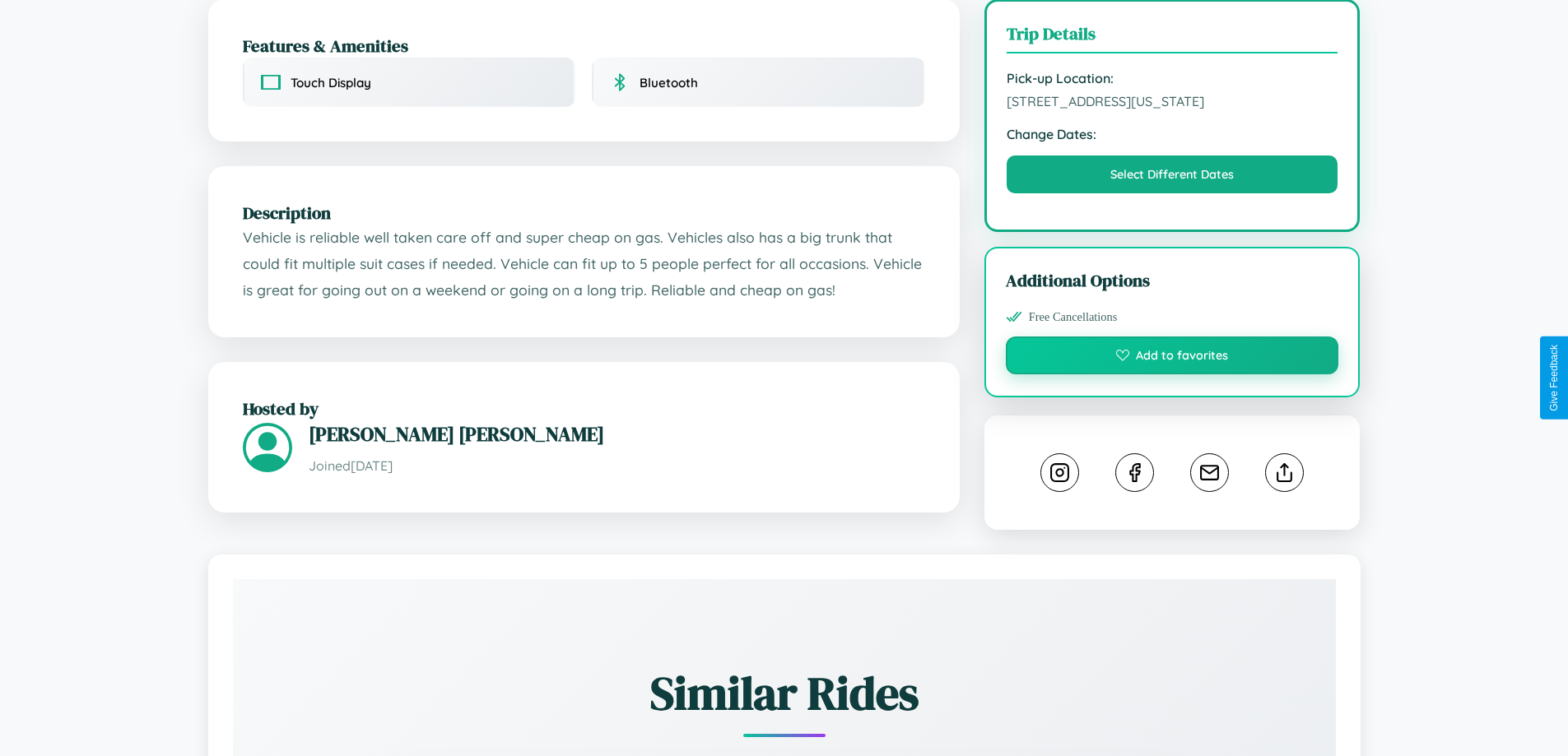
click at [1172, 374] on button "Add to favorites" at bounding box center [1173, 355] width 334 height 38
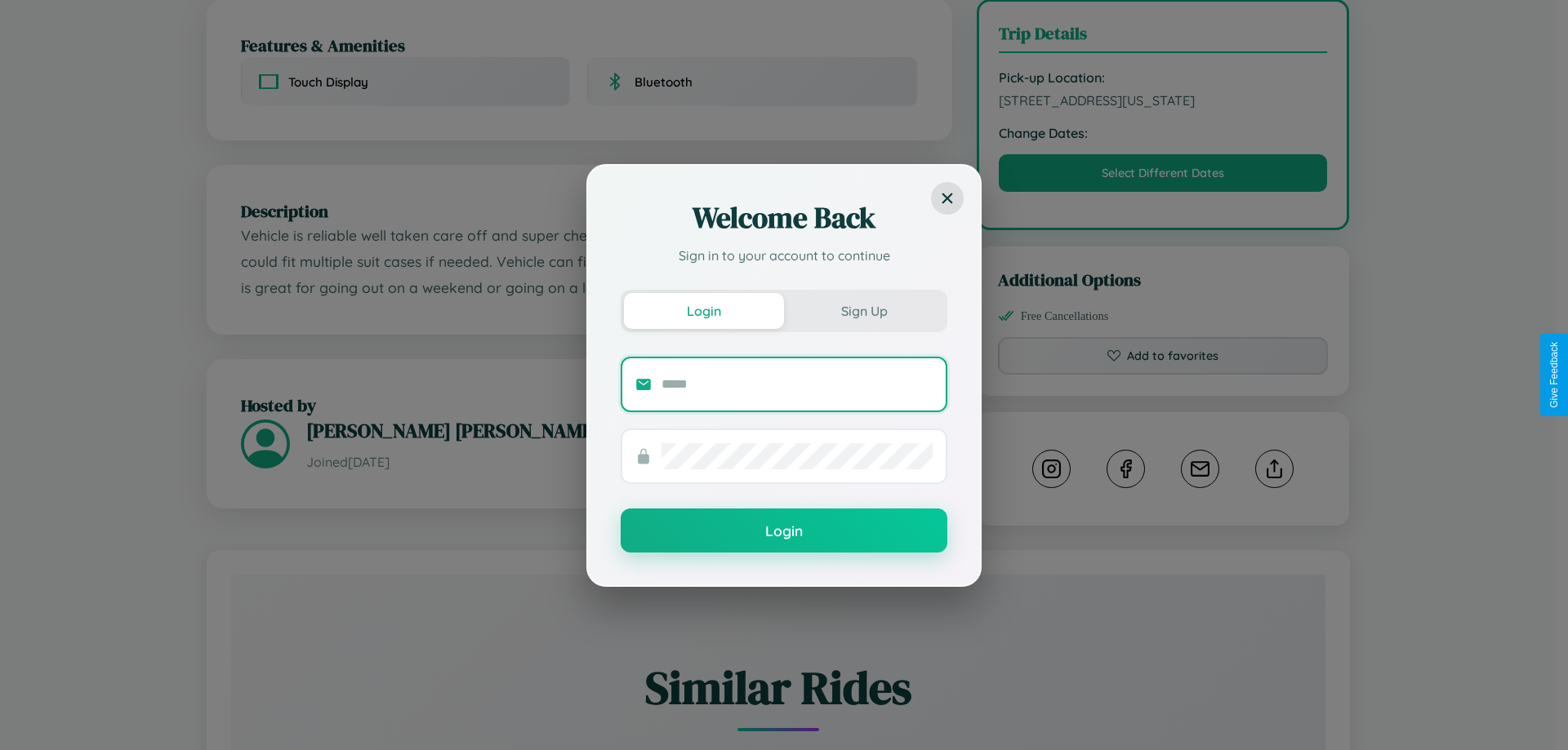
click at [797, 383] on input "text" at bounding box center [797, 384] width 271 height 26
type input "**********"
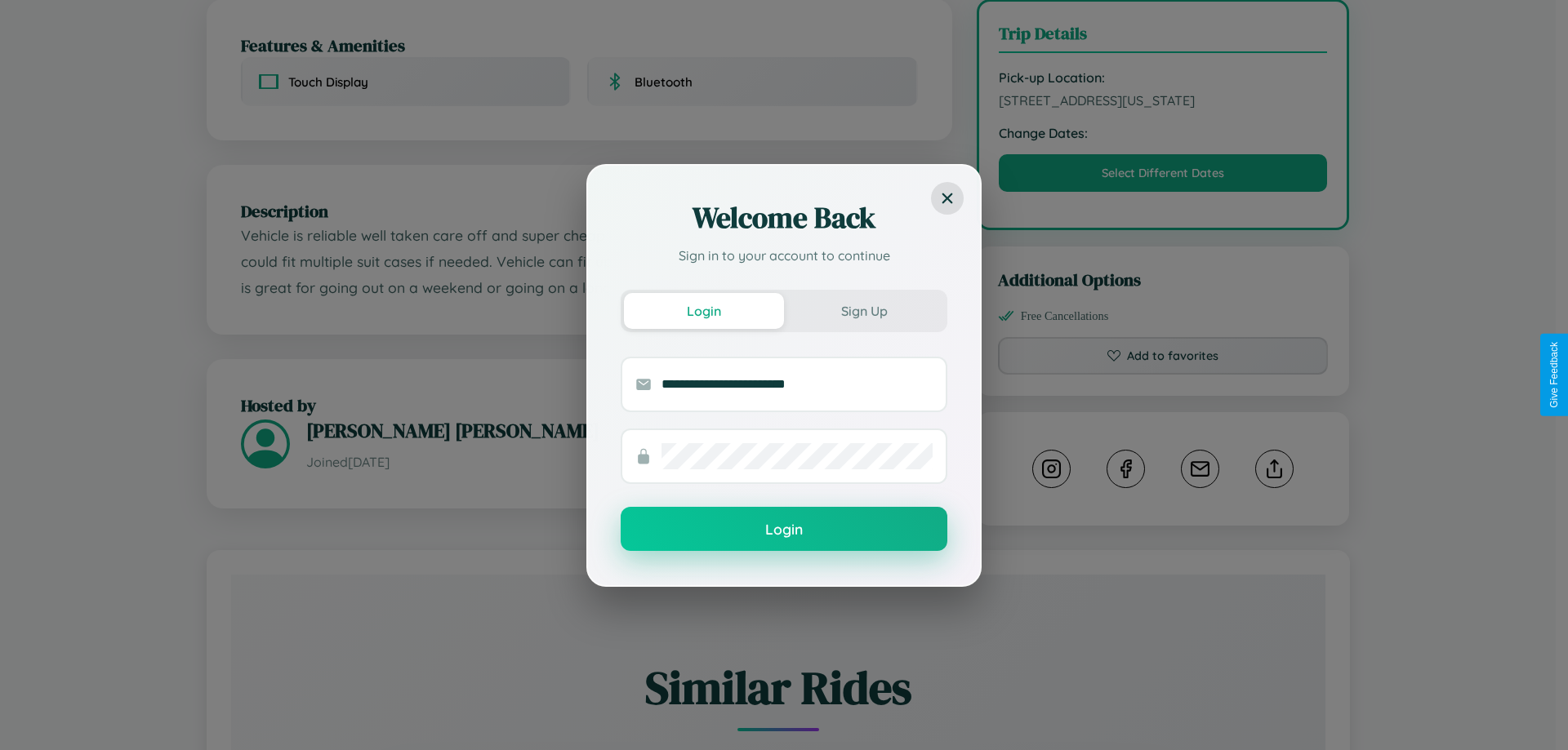
click at [784, 529] on button "Login" at bounding box center [784, 529] width 327 height 44
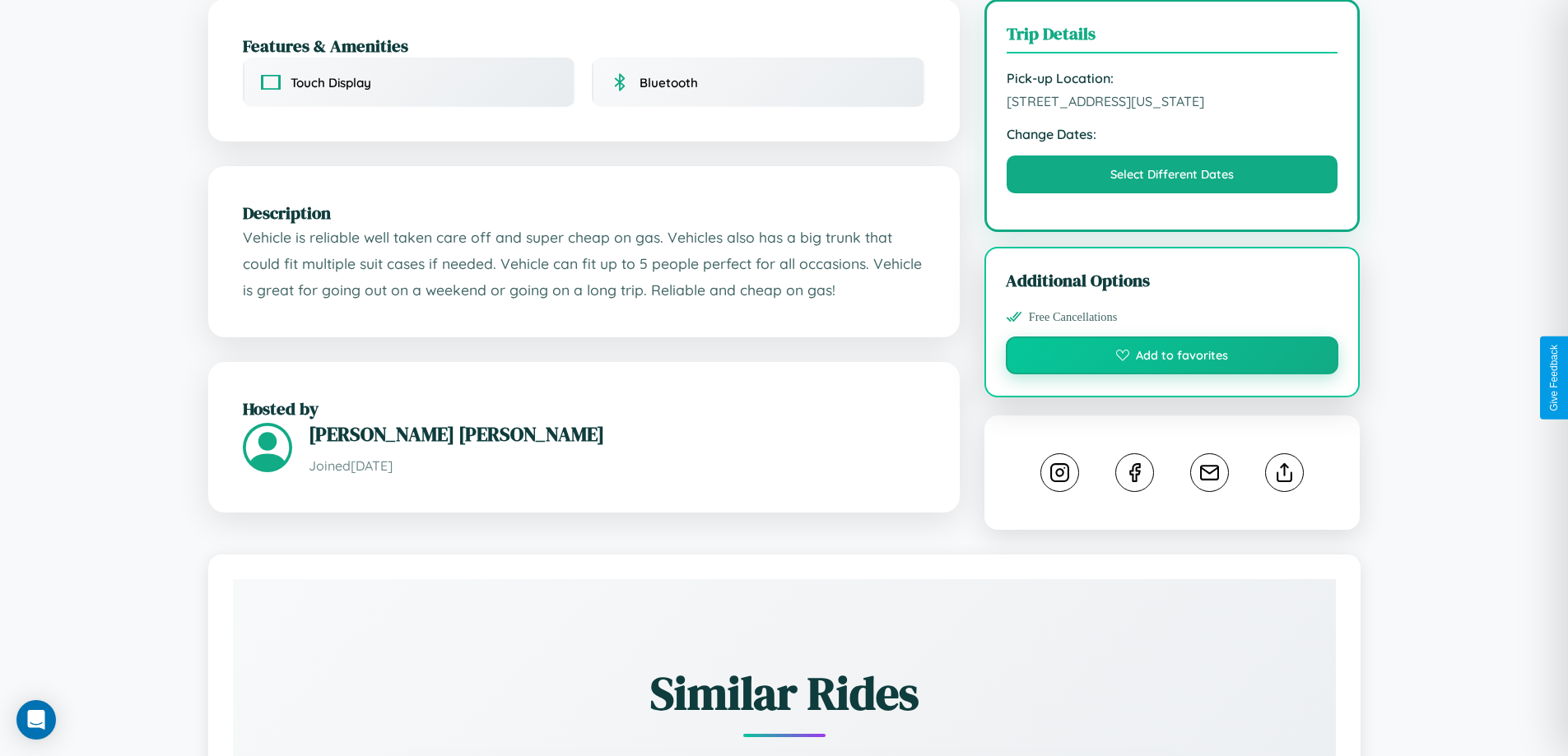
click at [1172, 374] on button "Add to favorites" at bounding box center [1173, 355] width 334 height 38
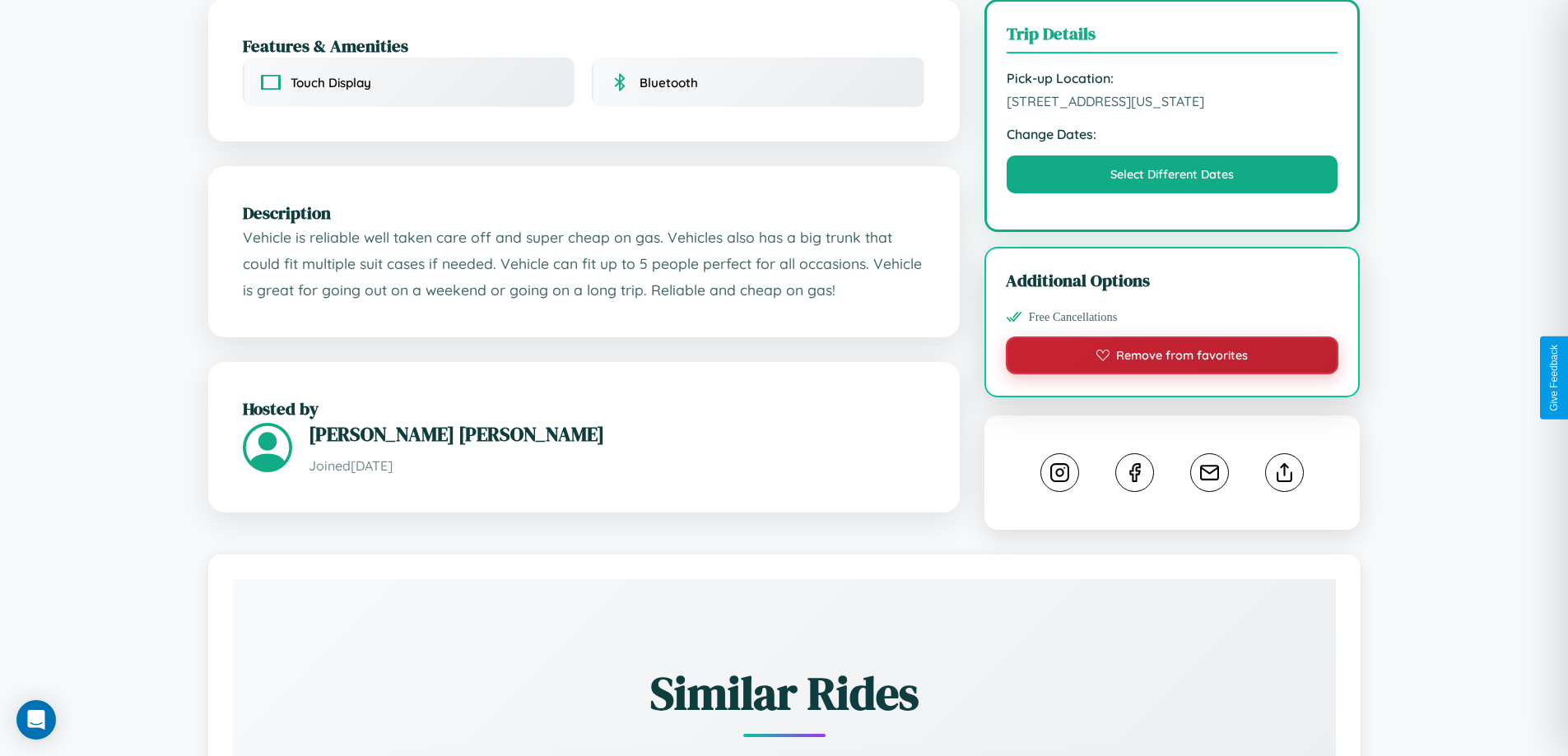
scroll to position [0, 0]
